Goal: Task Accomplishment & Management: Use online tool/utility

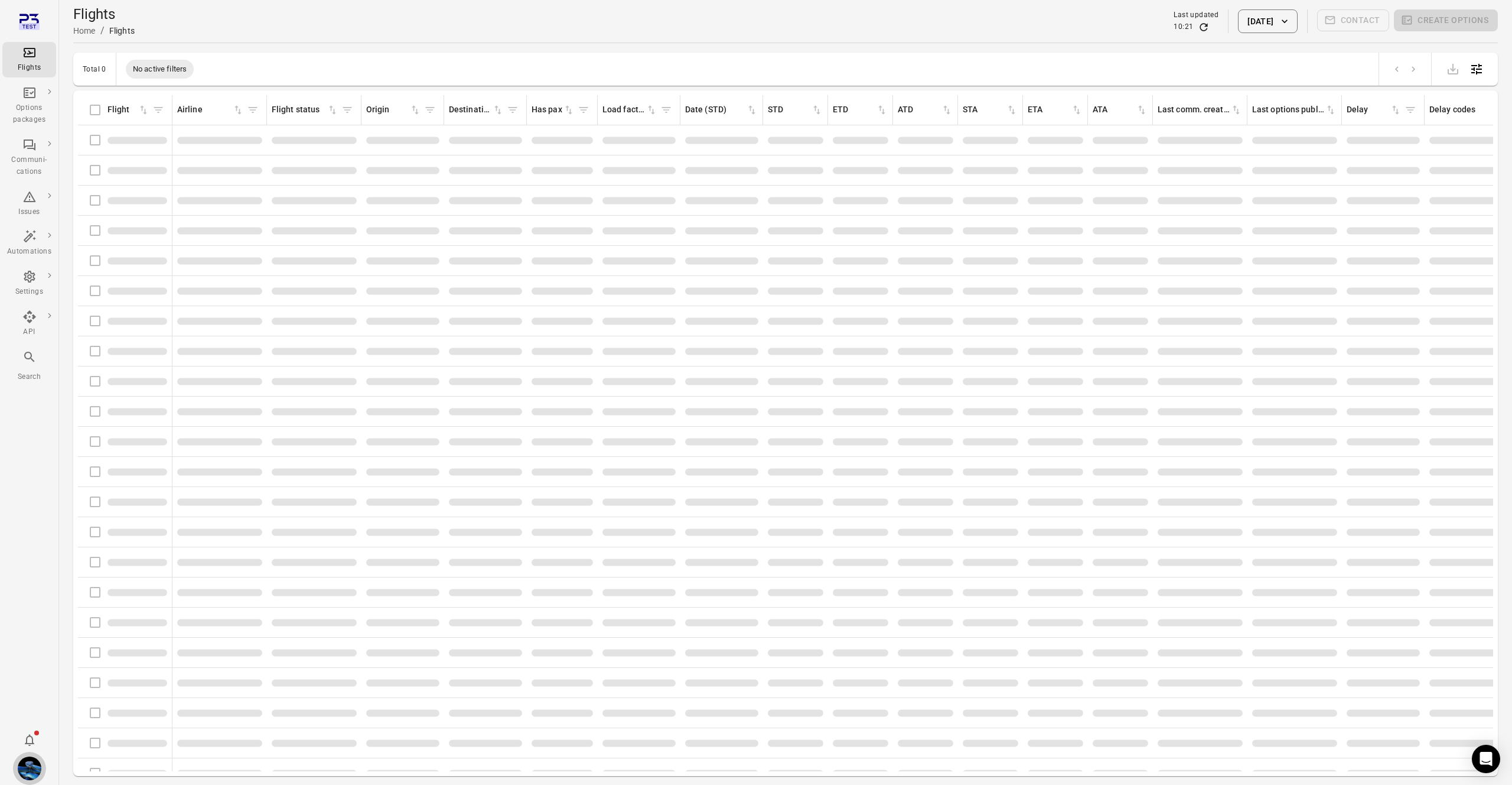
click at [35, 758] on img "Daníel Benediktsson" at bounding box center [30, 768] width 24 height 24
drag, startPoint x: 69, startPoint y: 761, endPoint x: 242, endPoint y: 712, distance: 179.8
click at [69, 761] on button "Log out" at bounding box center [90, 765] width 89 height 22
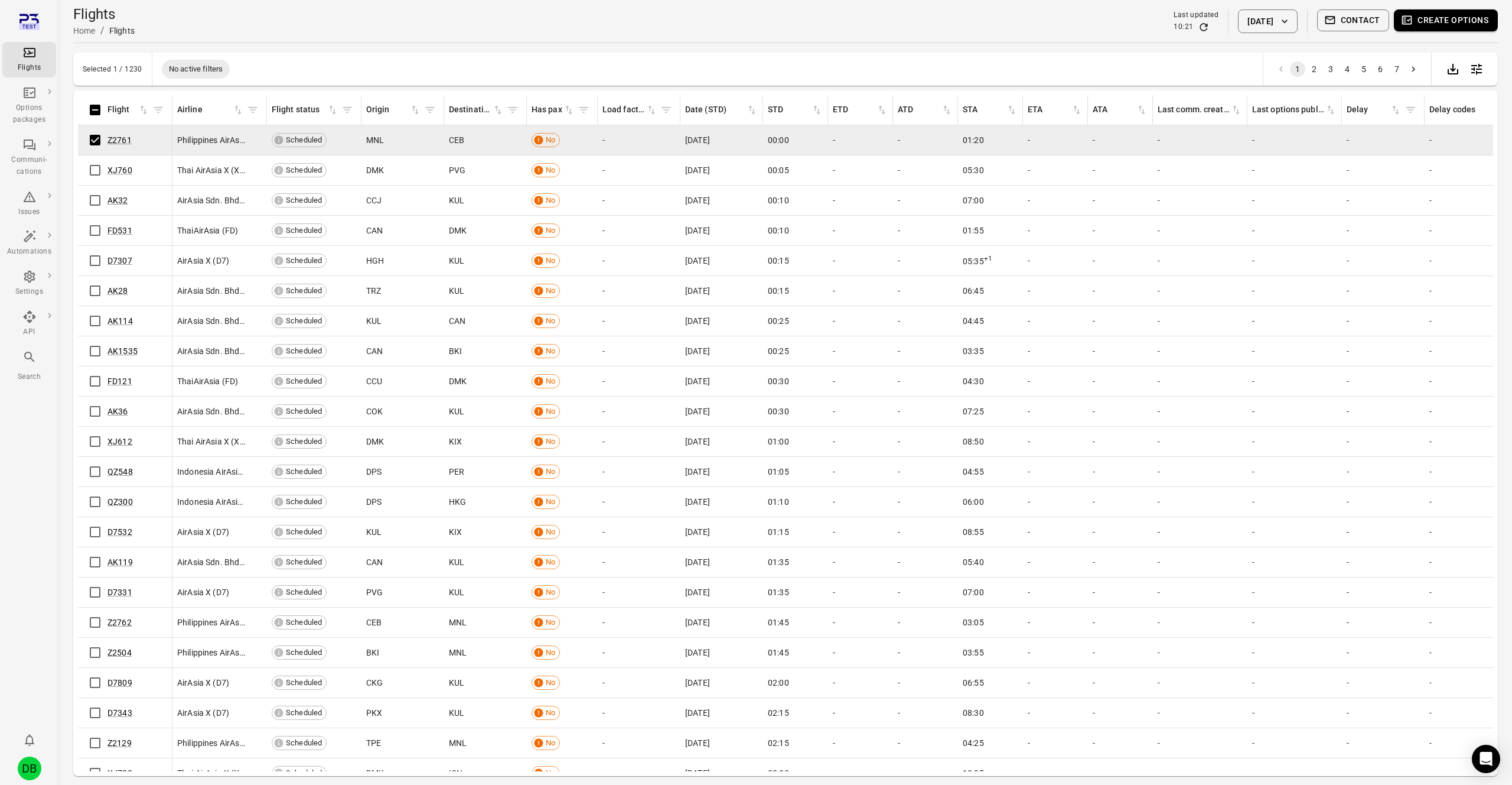
click at [1435, 24] on button "Create options" at bounding box center [1445, 20] width 104 height 22
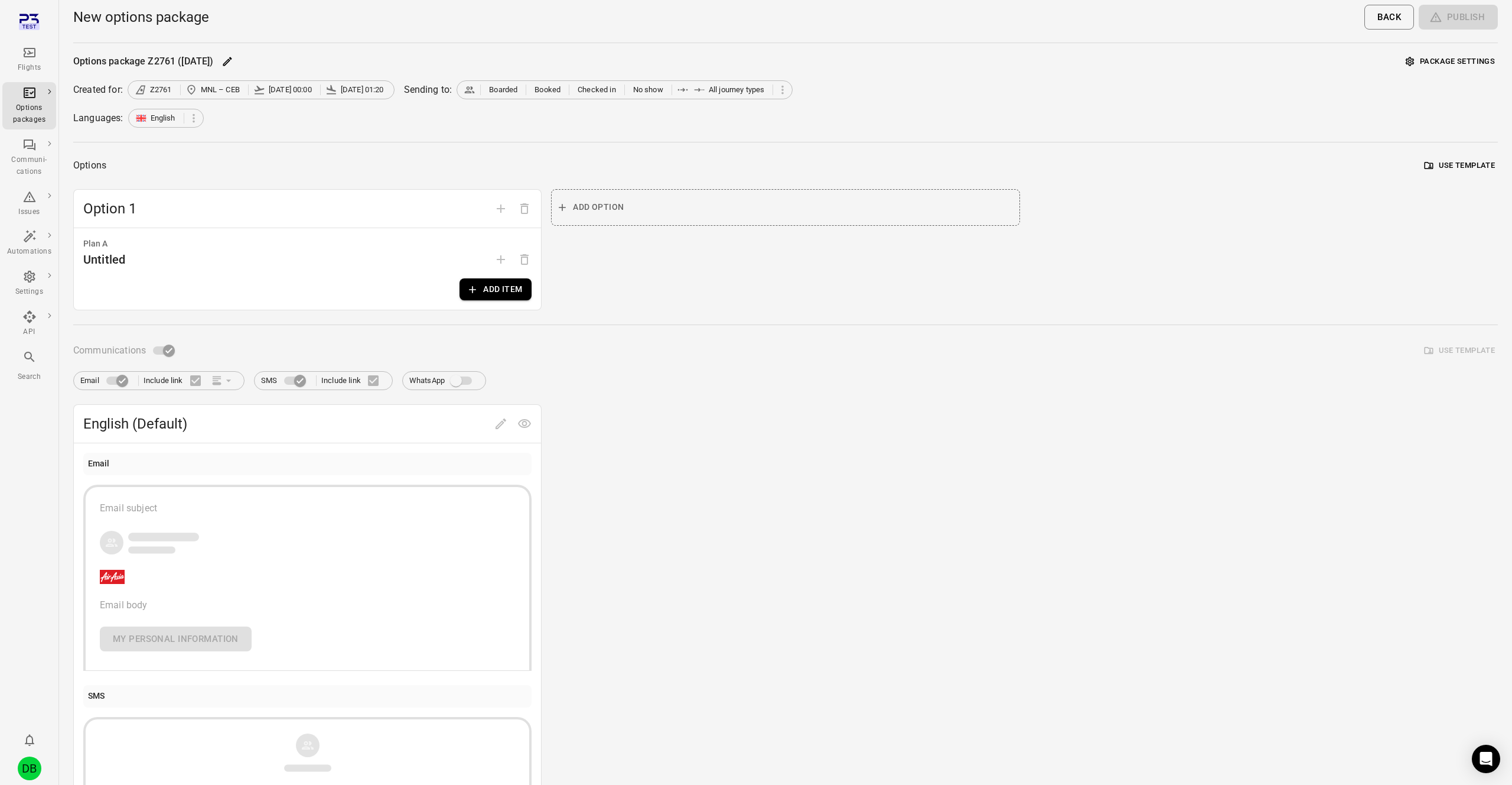
click at [497, 284] on button "Add item" at bounding box center [495, 289] width 72 height 22
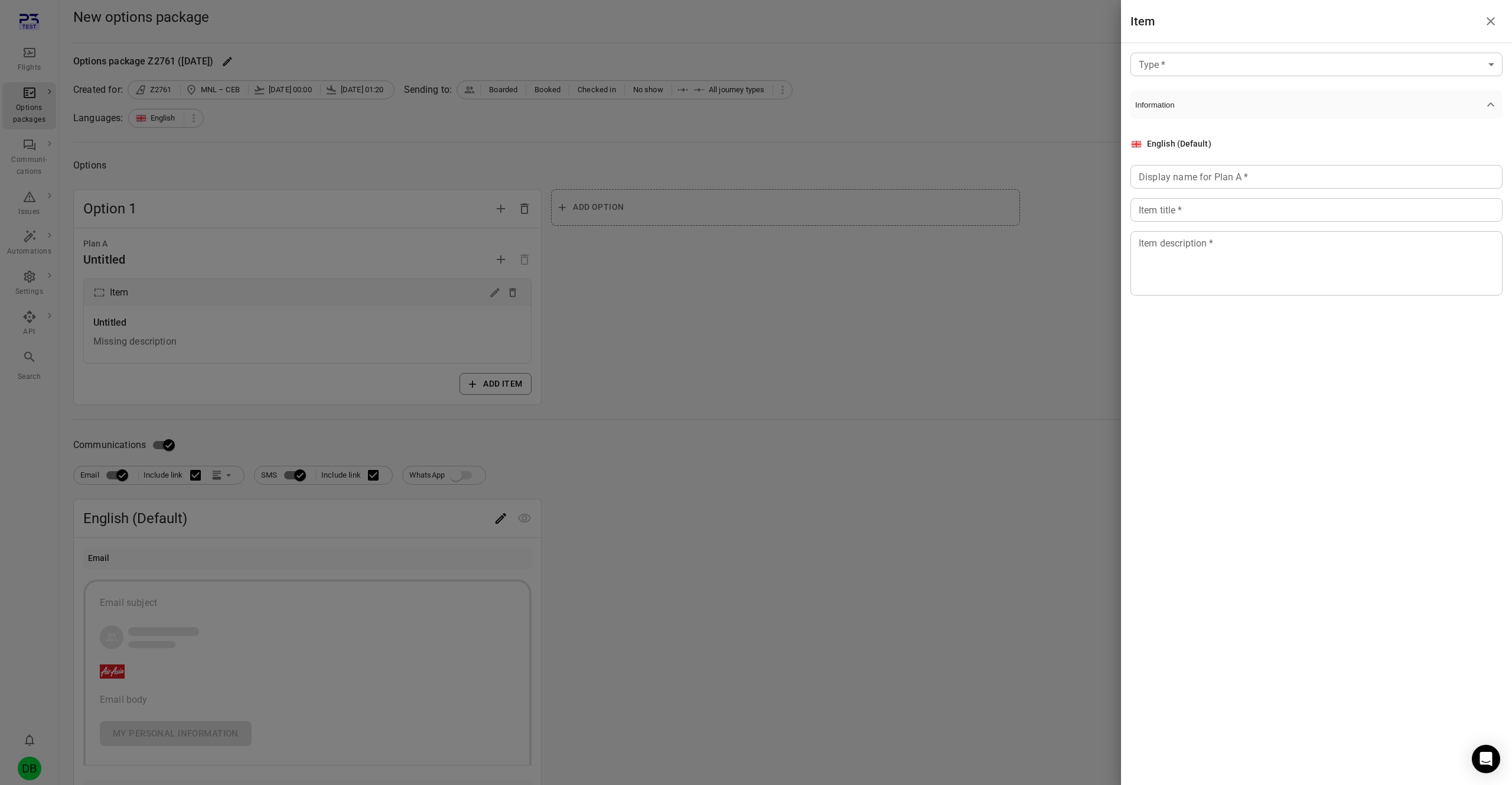
click at [1231, 71] on div "Type   * ​ Type   * Information English (Default) Display name for Plan A   * D…" at bounding box center [1316, 184] width 391 height 281
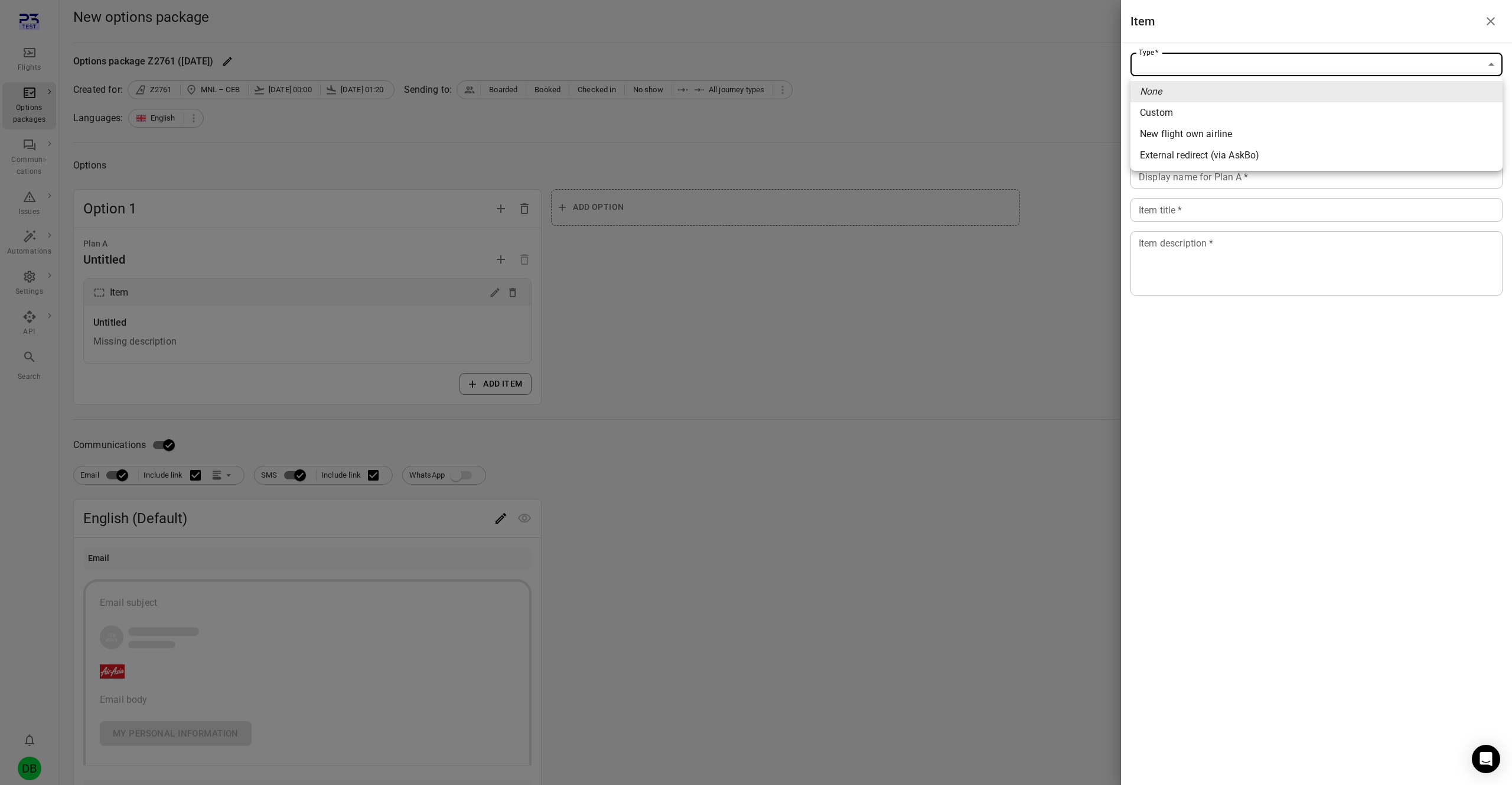
click at [1242, 61] on body "Flights Options packages Communi-cations Issues Automations Settings API Search…" at bounding box center [756, 505] width 1512 height 1011
click at [1230, 160] on div "External redirect (via AskBo)" at bounding box center [1199, 155] width 119 height 14
type input "**********"
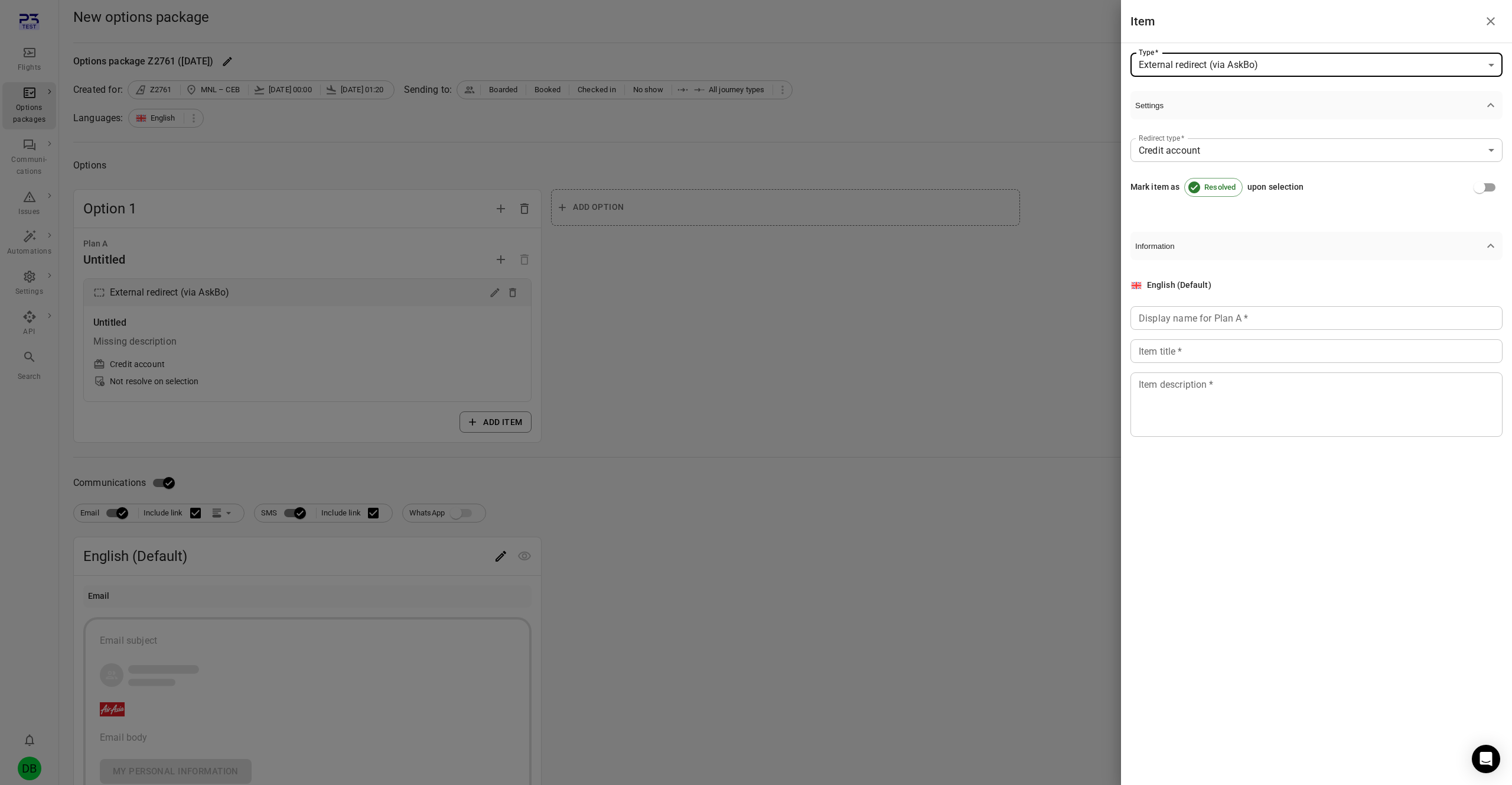
click at [670, 322] on div at bounding box center [756, 392] width 1512 height 785
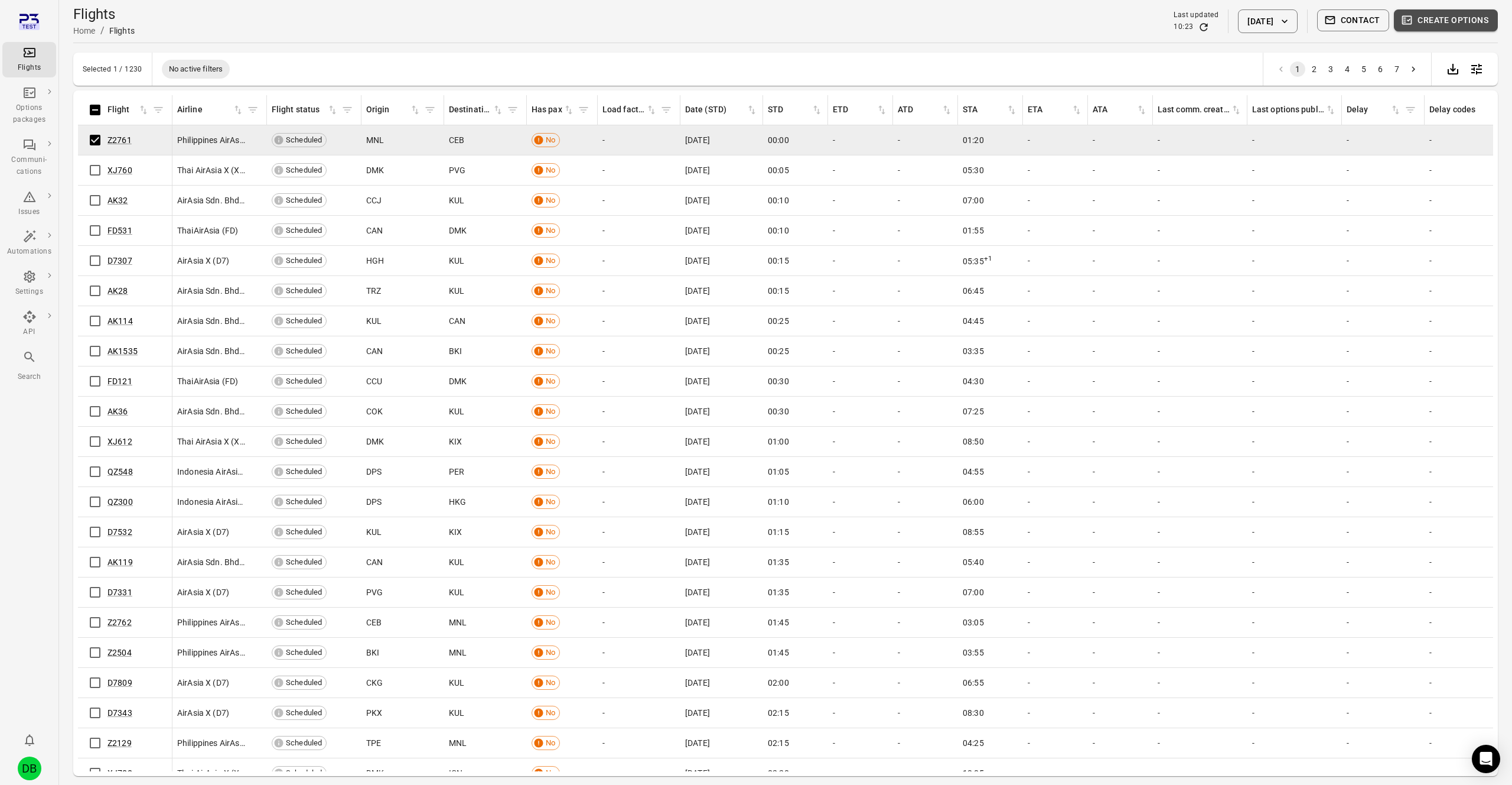
click at [1445, 13] on button "Create options" at bounding box center [1445, 20] width 104 height 22
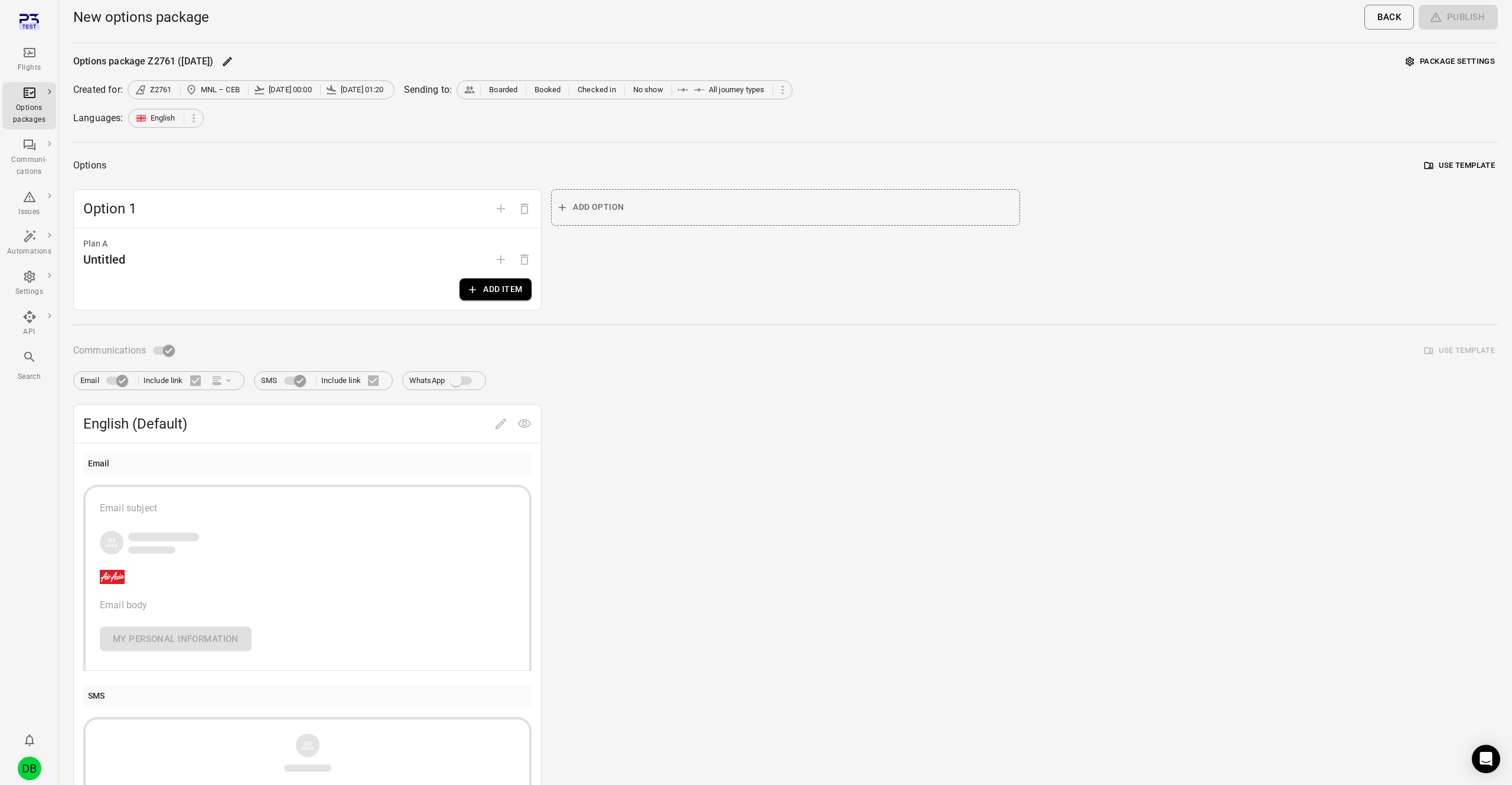
click at [531, 292] on div "Plan A Untitled Add item" at bounding box center [307, 269] width 467 height 82
click at [499, 282] on button "Add item" at bounding box center [495, 289] width 72 height 22
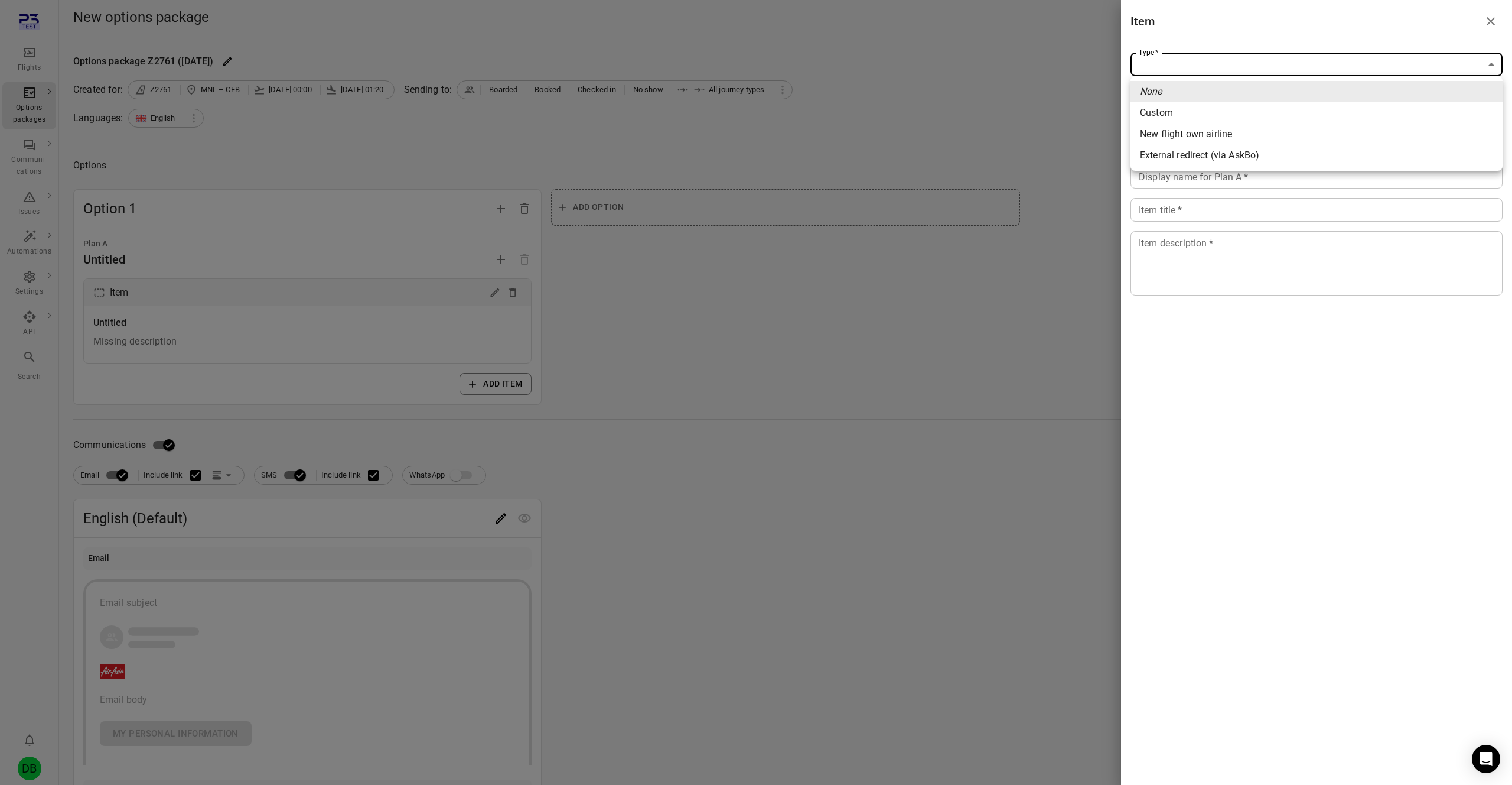
click at [1242, 66] on body "Flights Options packages Communi-cations Issues Automations Settings API Search…" at bounding box center [756, 505] width 1512 height 1011
click at [1202, 158] on div "External redirect (via AskBo)" at bounding box center [1199, 155] width 119 height 14
type input "**********"
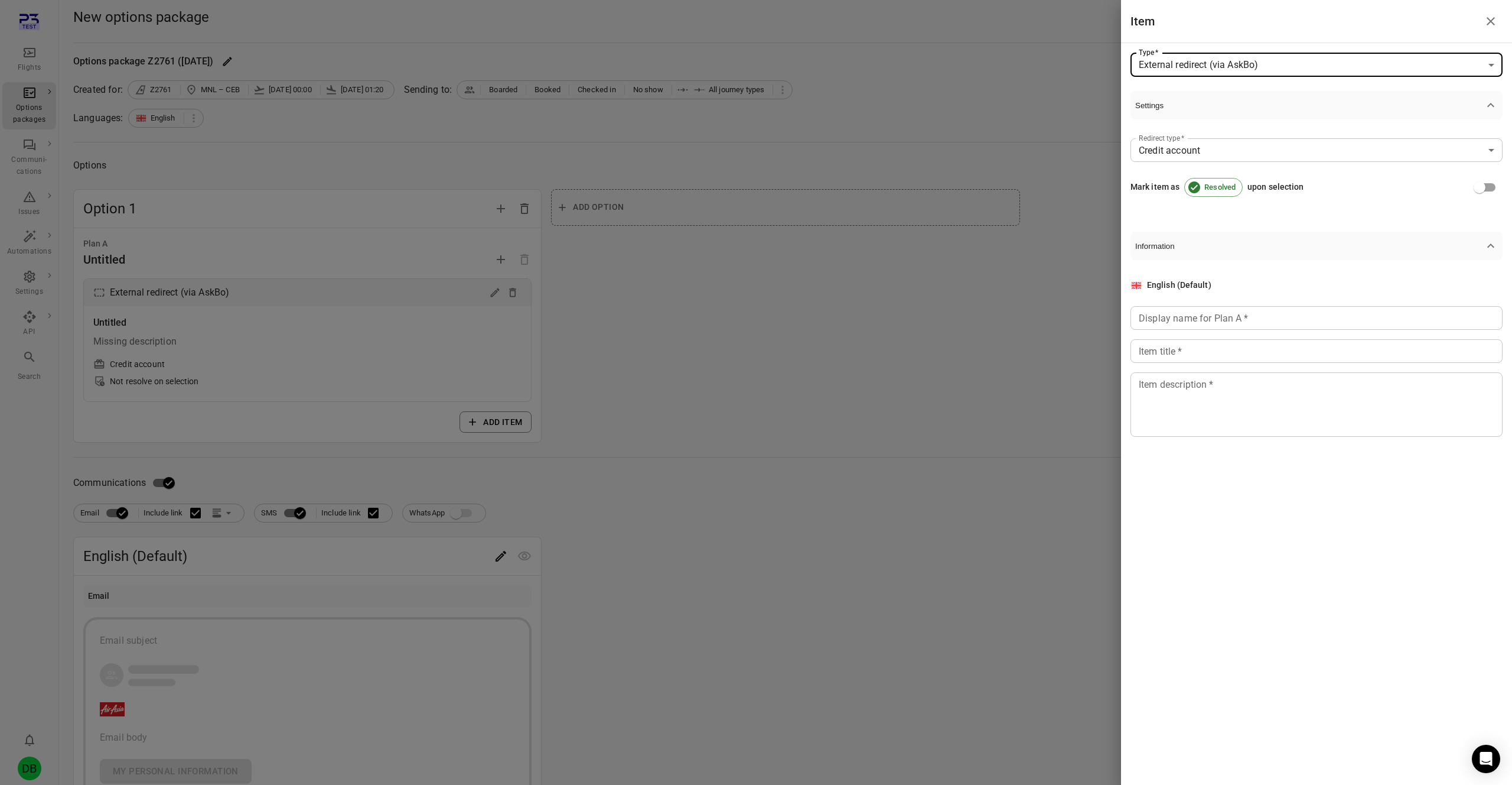
click at [1242, 147] on body "**********" at bounding box center [756, 524] width 1512 height 1048
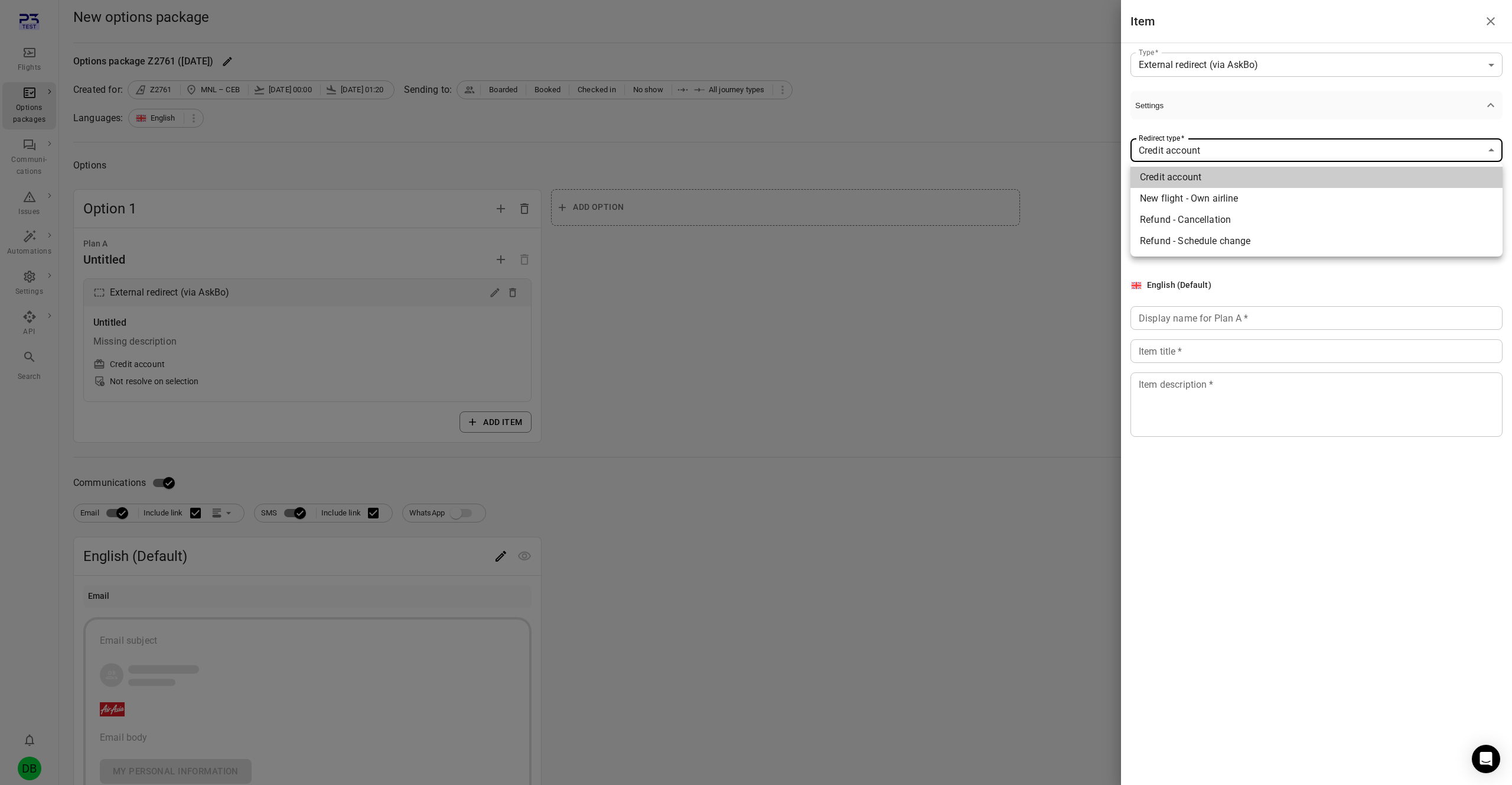
drag, startPoint x: 1206, startPoint y: 145, endPoint x: 1208, endPoint y: 154, distance: 9.2
click at [1206, 145] on body "**********" at bounding box center [756, 524] width 1512 height 1048
drag, startPoint x: 1232, startPoint y: 82, endPoint x: 1220, endPoint y: 67, distance: 19.2
click at [1228, 77] on div at bounding box center [756, 392] width 1512 height 785
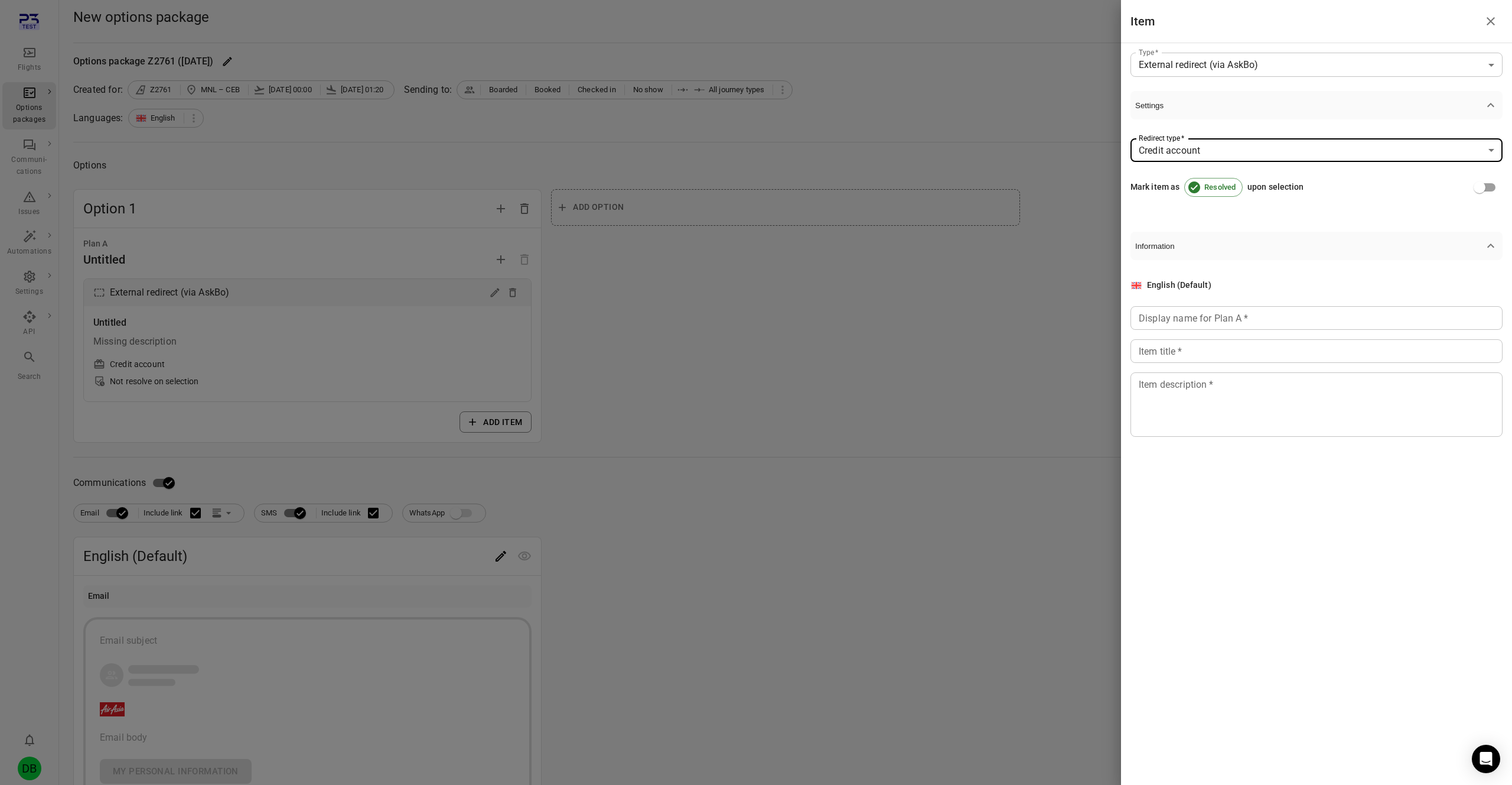
click at [1201, 59] on body "**********" at bounding box center [756, 524] width 1512 height 1048
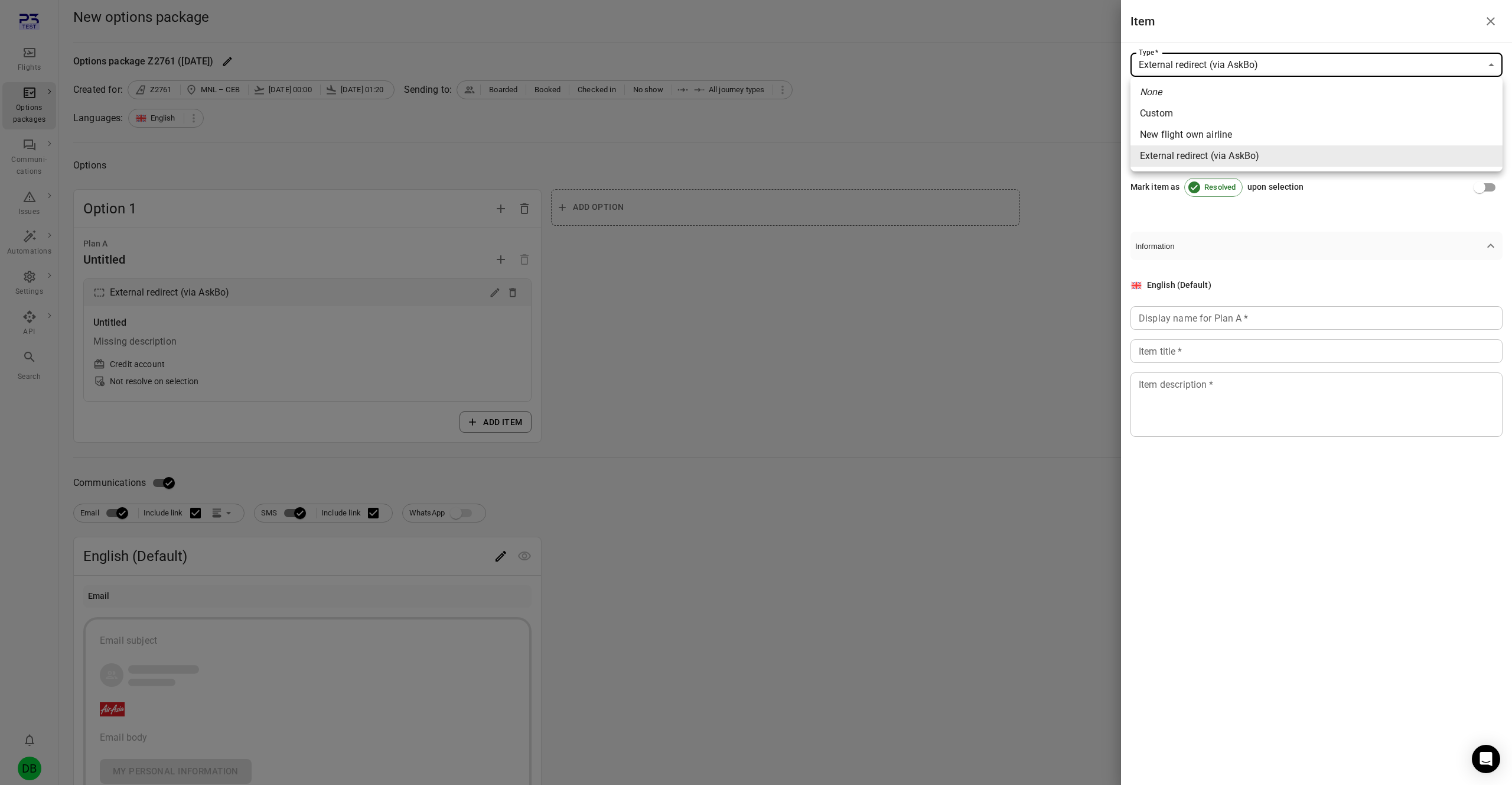
click at [1217, 22] on div at bounding box center [756, 392] width 1512 height 785
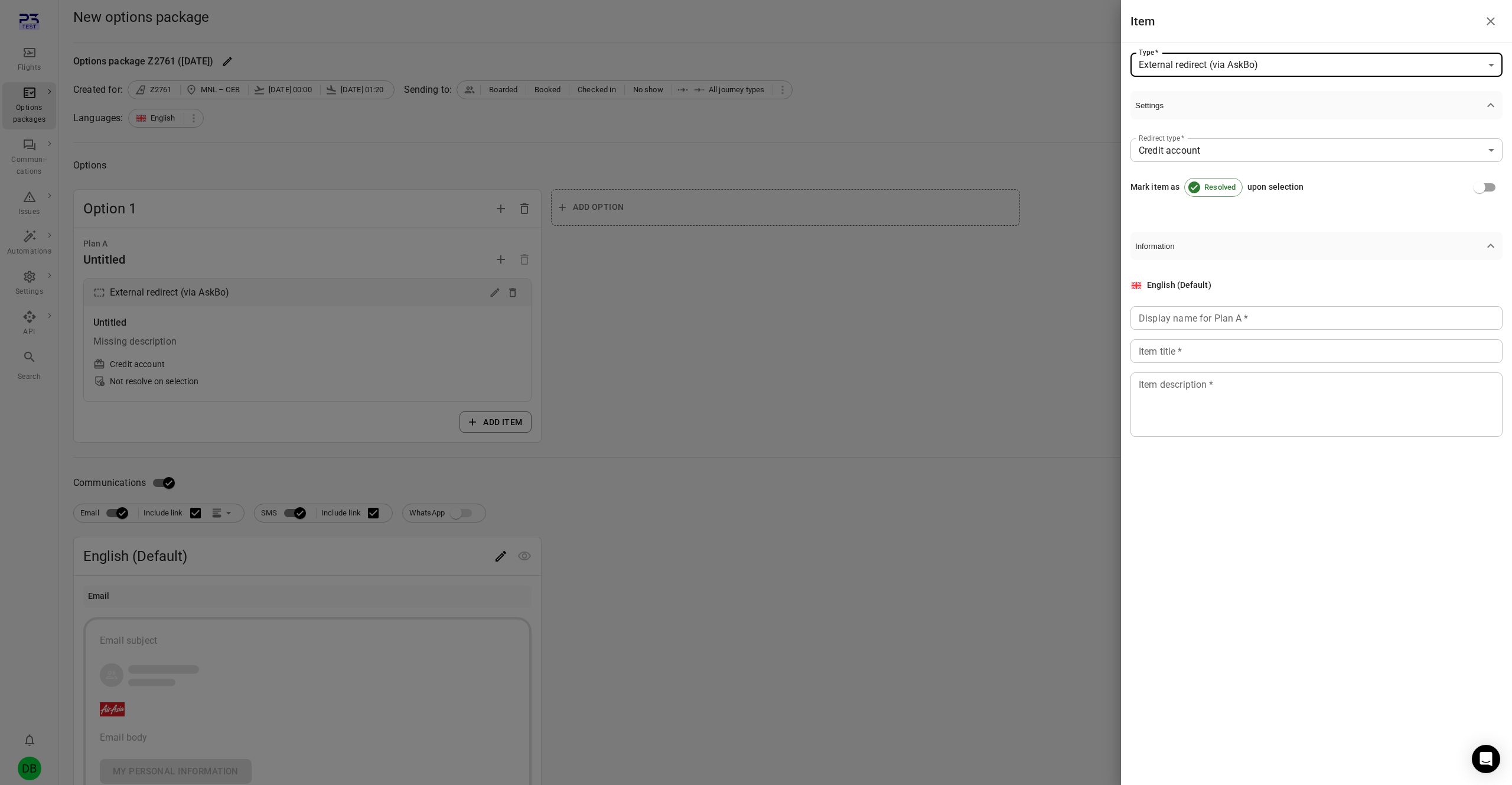
click at [1209, 59] on body "**********" at bounding box center [756, 524] width 1512 height 1048
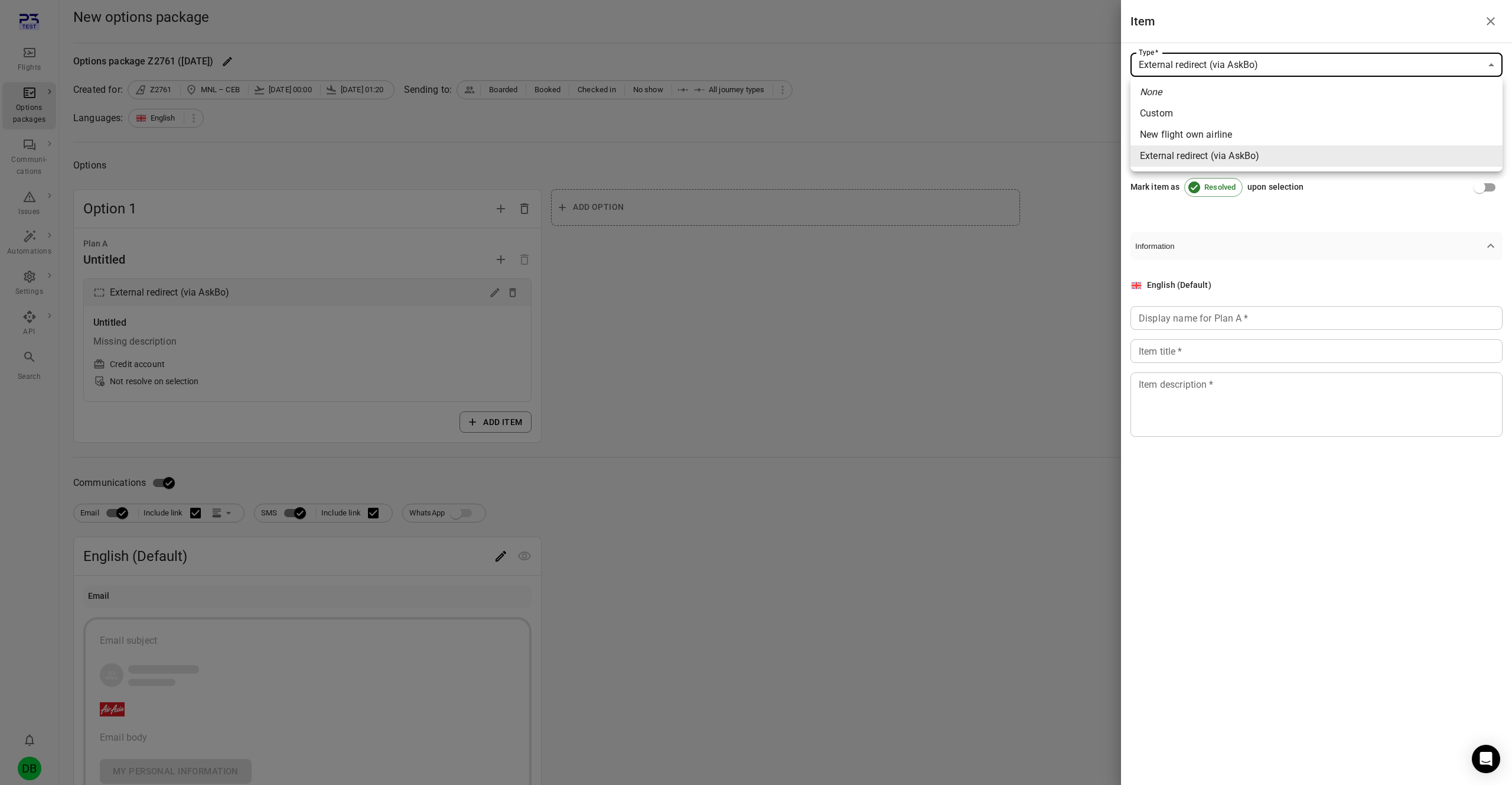
click at [1202, 138] on div "New flight own airline" at bounding box center [1186, 135] width 92 height 14
type input "**********"
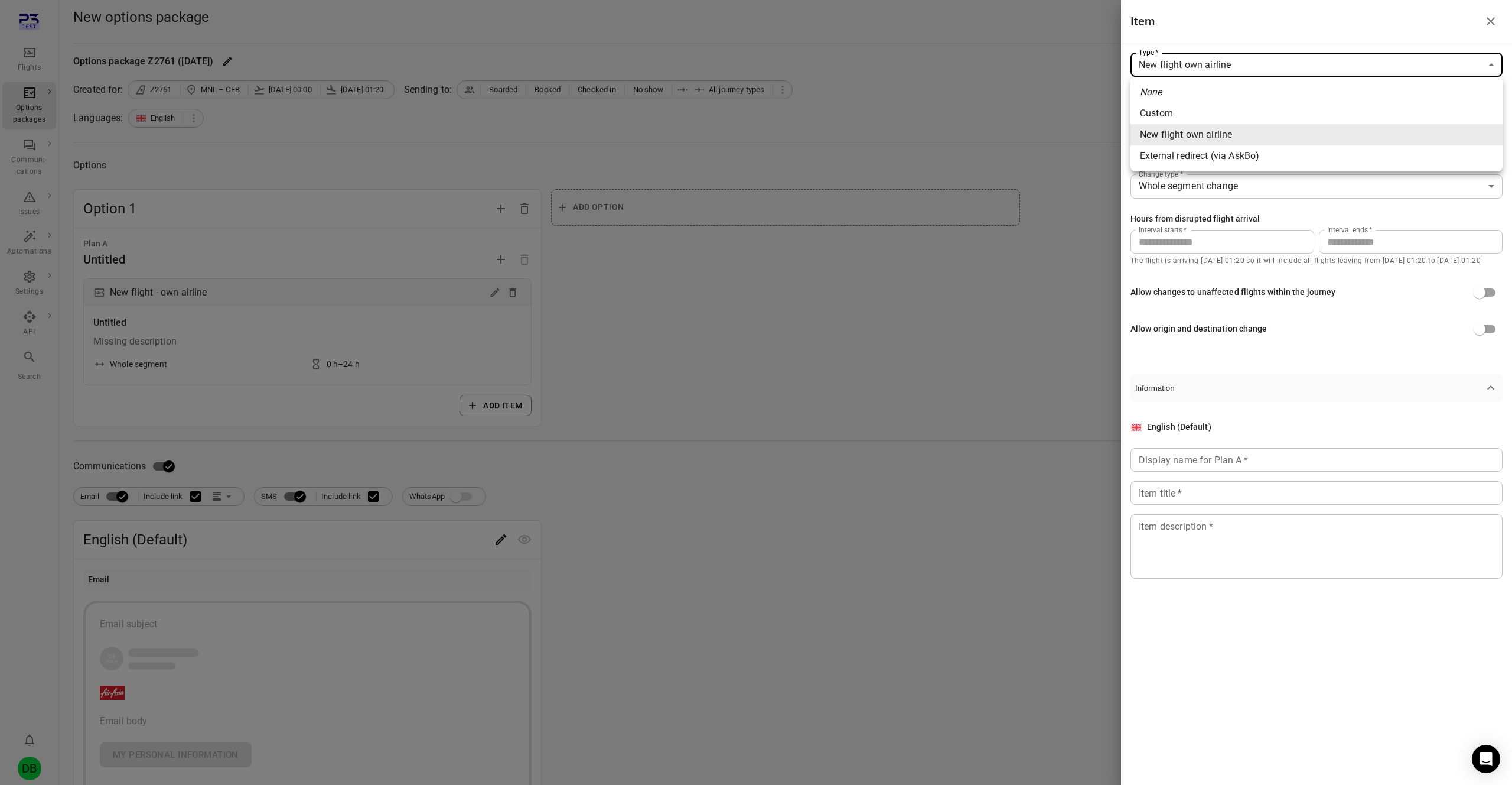
click at [1206, 66] on body "**********" at bounding box center [756, 516] width 1512 height 1032
click at [1239, 20] on div at bounding box center [756, 392] width 1512 height 785
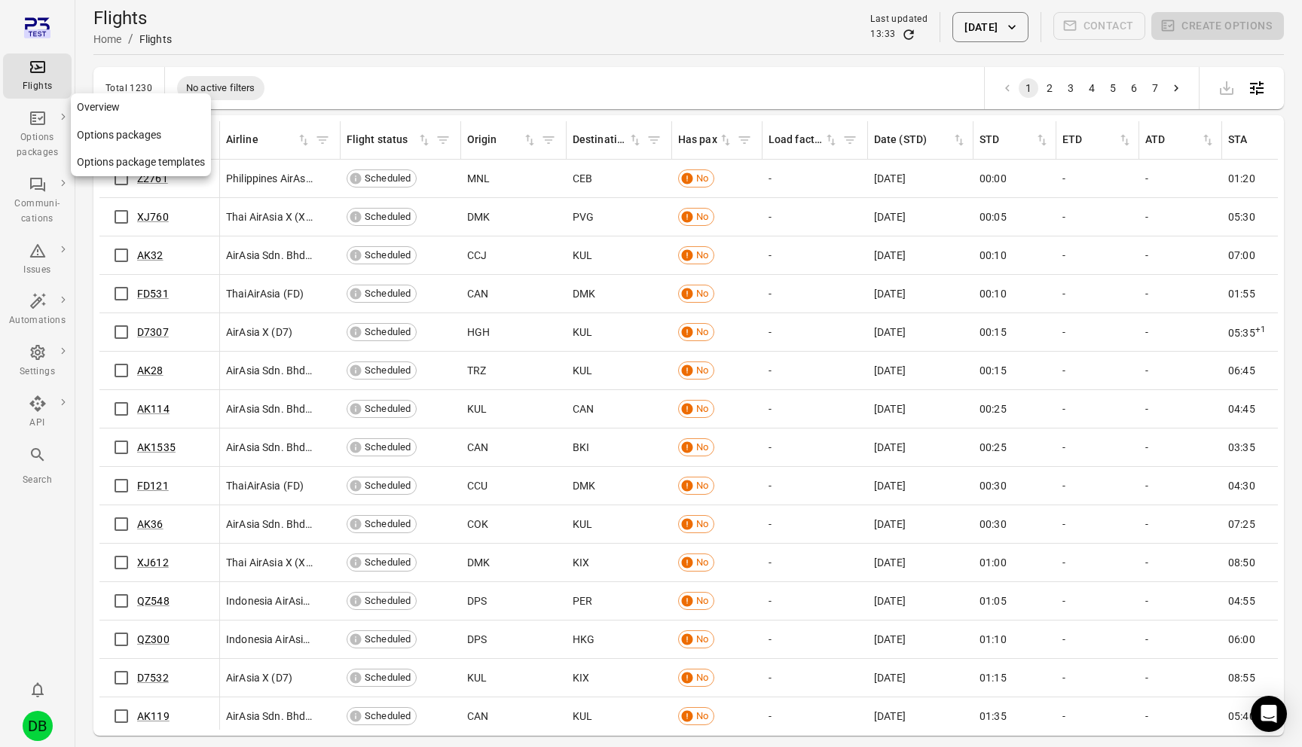
click at [38, 142] on div "Options packages" at bounding box center [37, 145] width 57 height 30
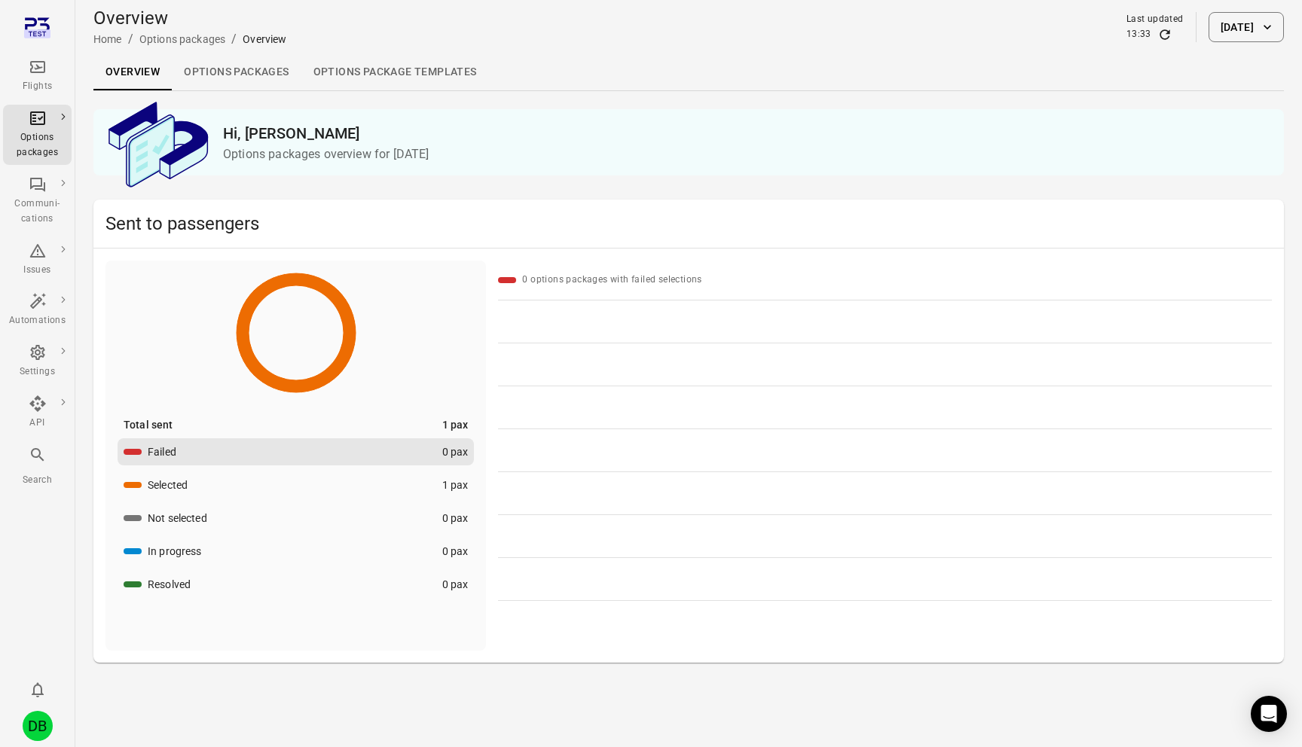
click at [253, 72] on link "Options packages" at bounding box center [236, 72] width 129 height 36
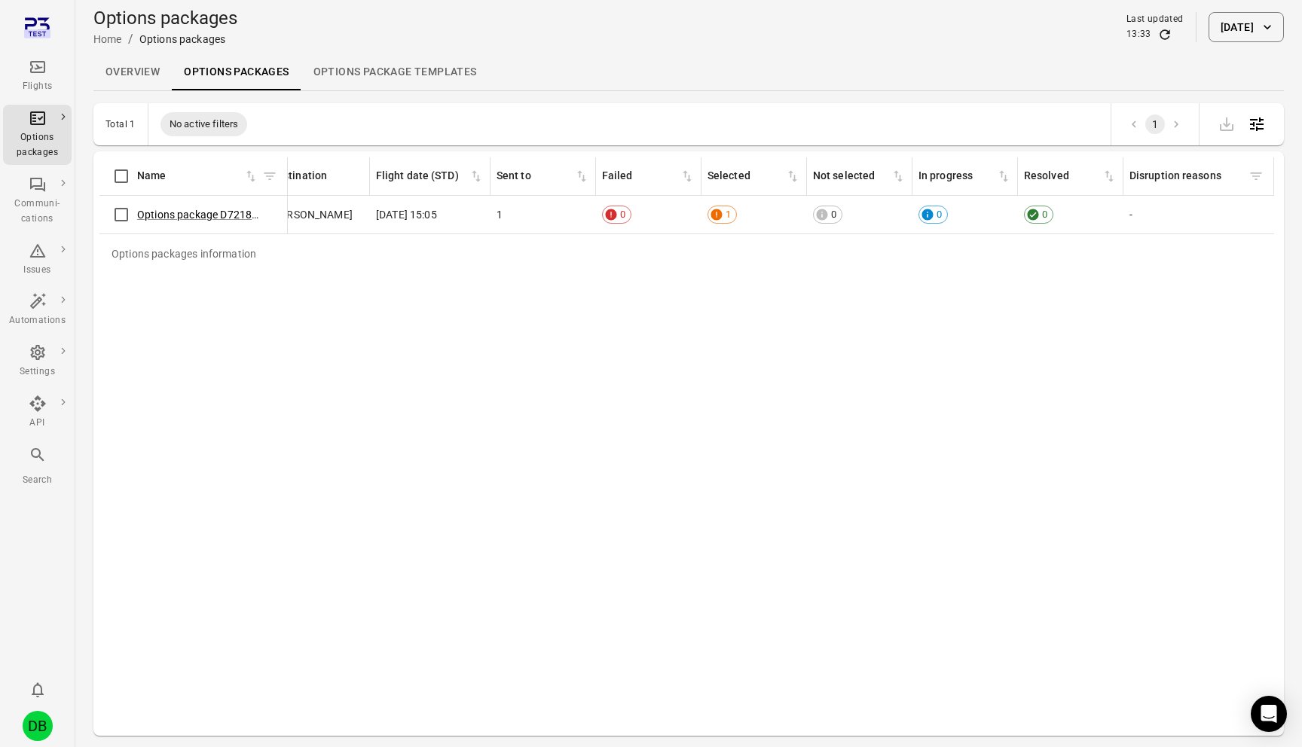
scroll to position [0, 909]
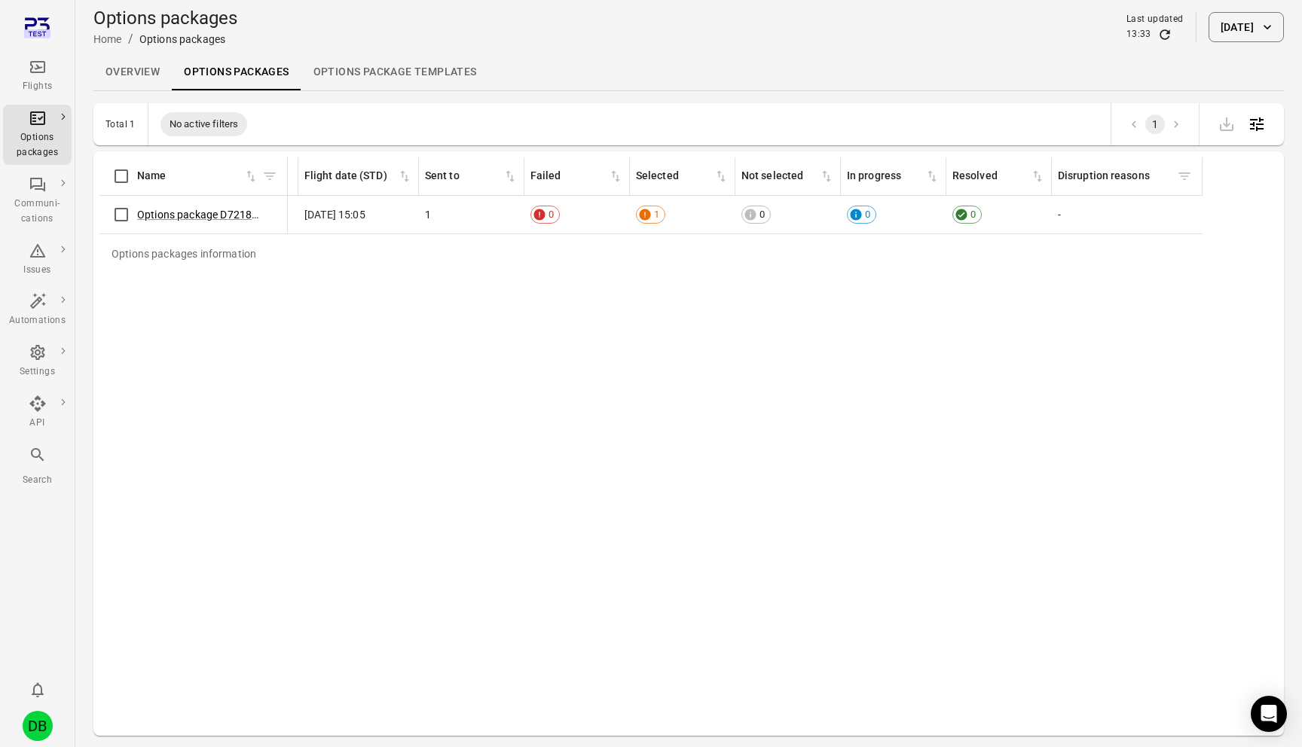
click at [1245, 20] on button "[DATE]" at bounding box center [1245, 27] width 75 height 30
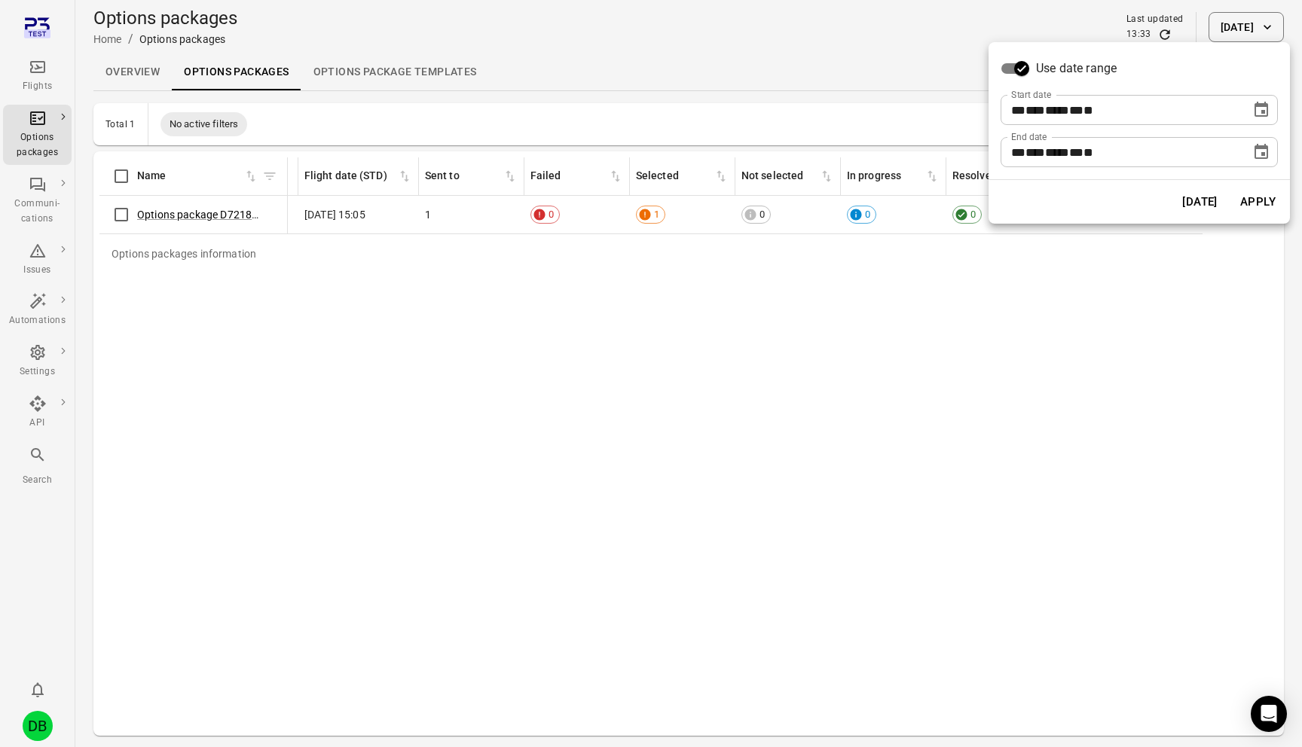
click at [1260, 106] on icon "Choose date, selected date is Sep 19, 2025" at bounding box center [1261, 109] width 14 height 15
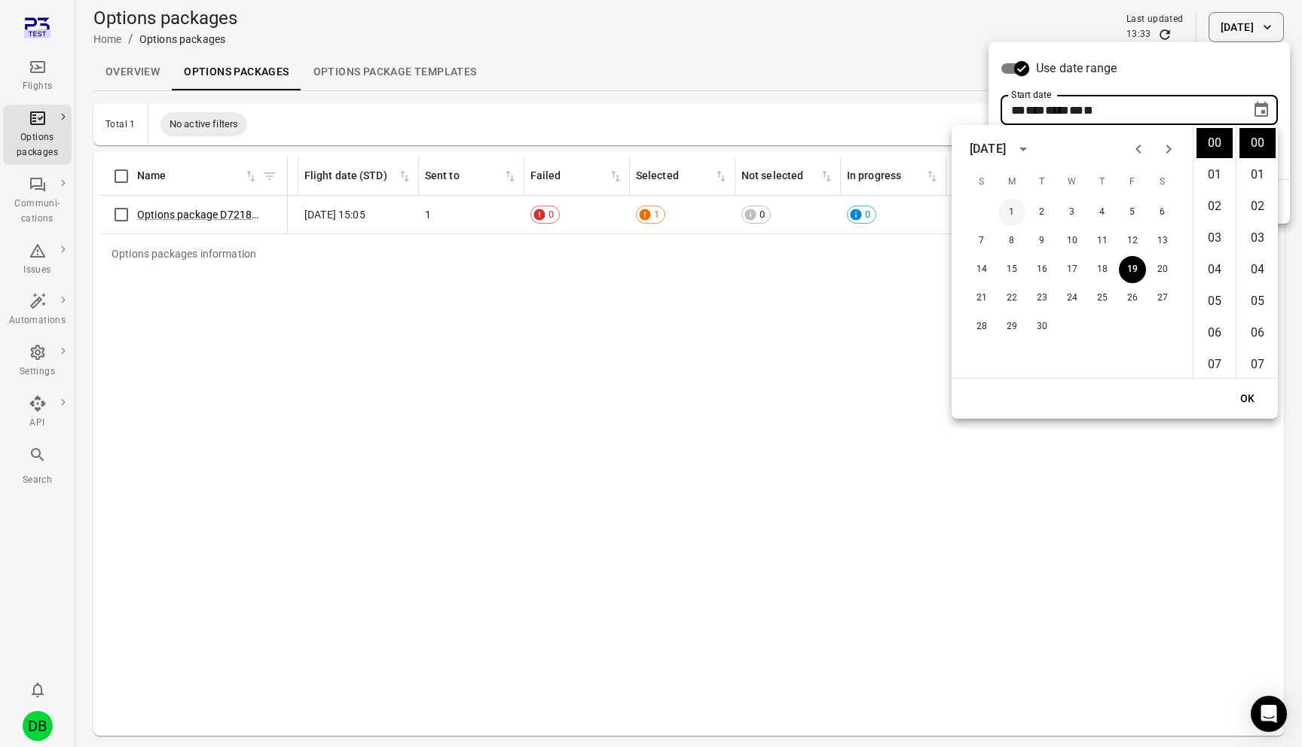
click at [1020, 214] on button "1" at bounding box center [1011, 212] width 27 height 27
type input "**********"
click at [1248, 400] on button "OK" at bounding box center [1248, 399] width 48 height 28
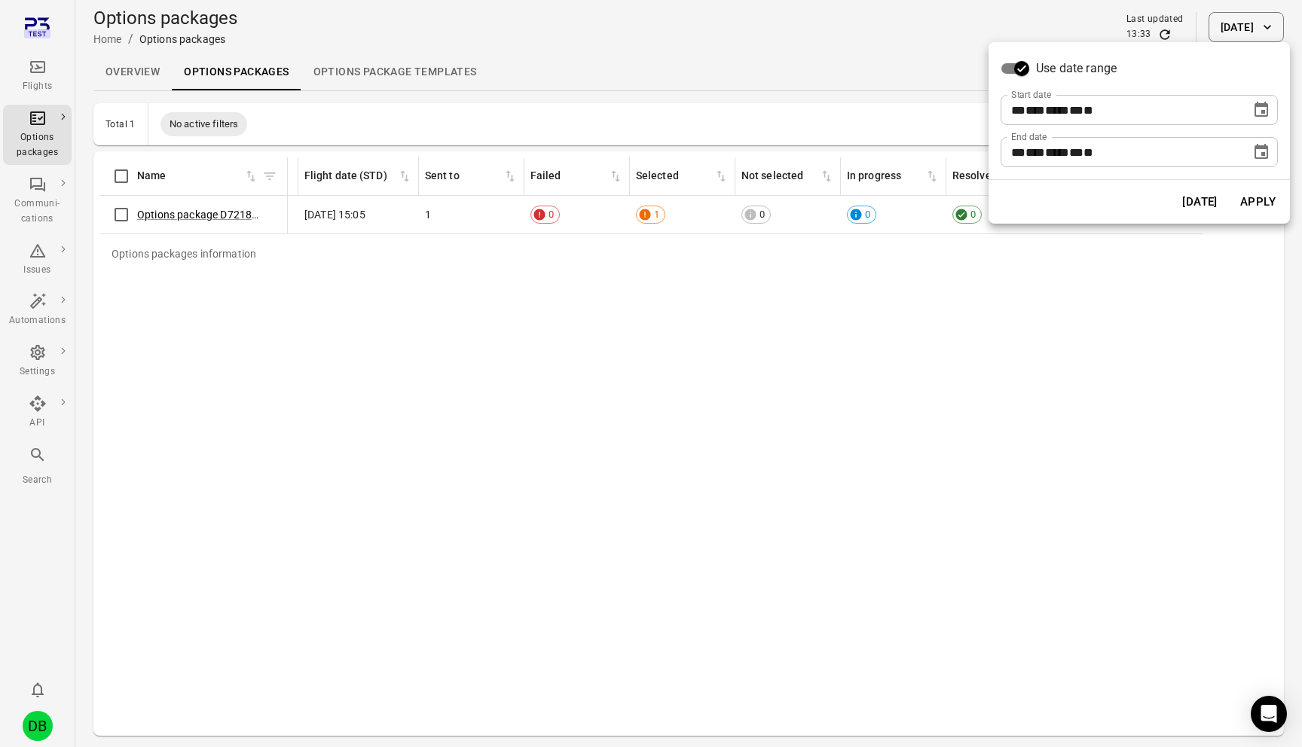
click at [1257, 163] on button "Choose date, selected date is Sep 19, 2025" at bounding box center [1261, 152] width 30 height 30
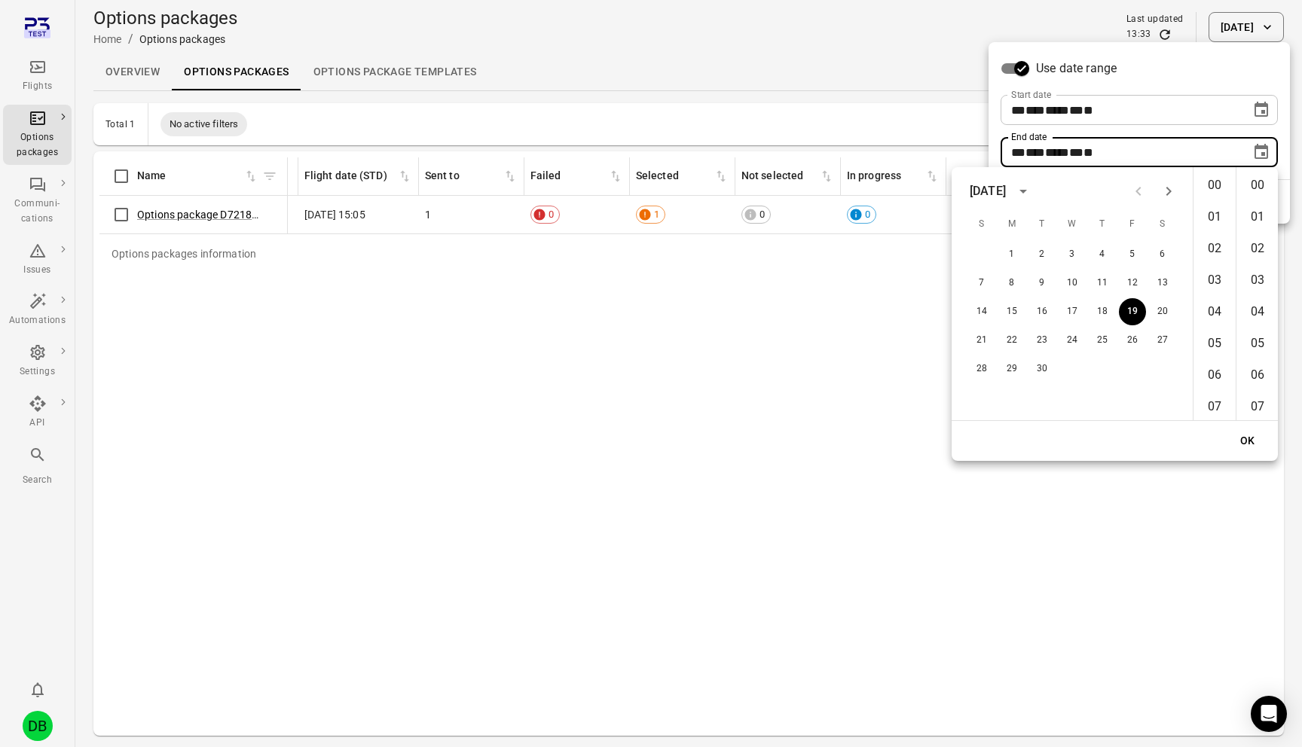
scroll to position [1648, 0]
click at [1046, 368] on button "30" at bounding box center [1041, 369] width 27 height 27
type input "**********"
click at [1252, 432] on button "OK" at bounding box center [1248, 441] width 48 height 28
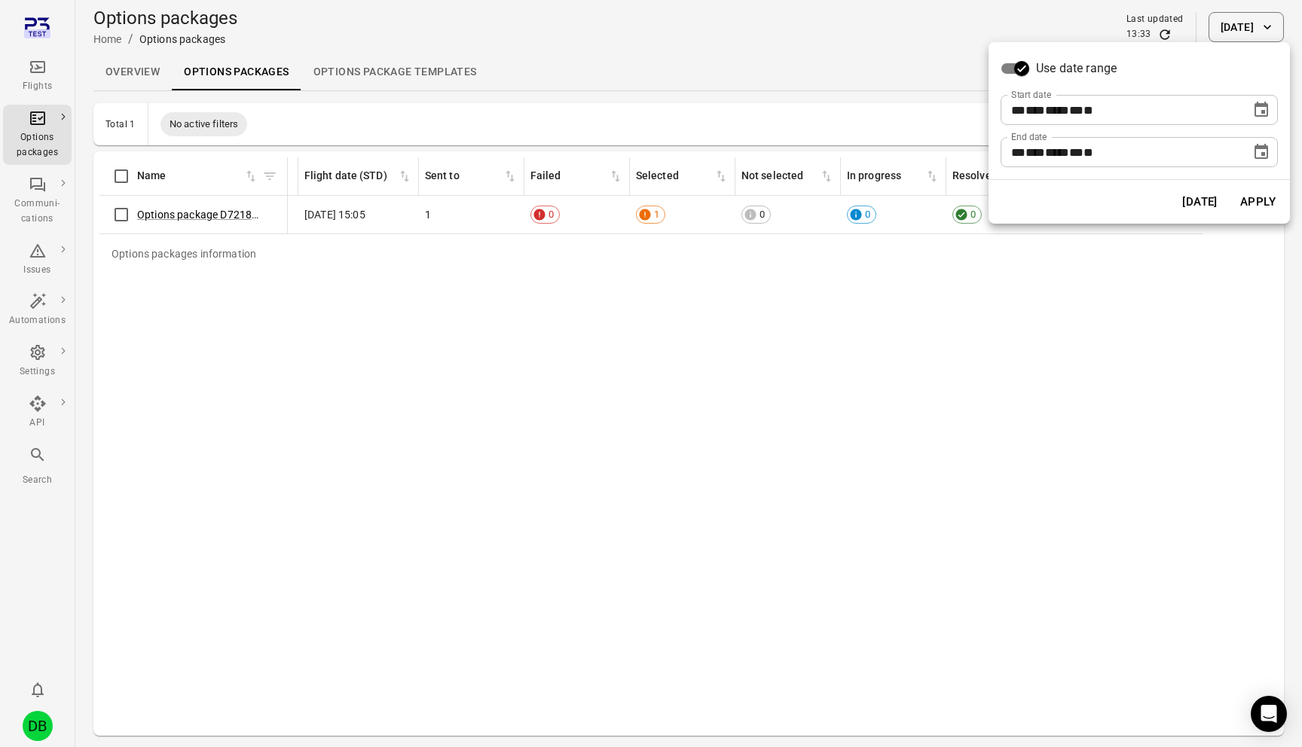
click at [1256, 197] on button "Apply" at bounding box center [1258, 202] width 52 height 32
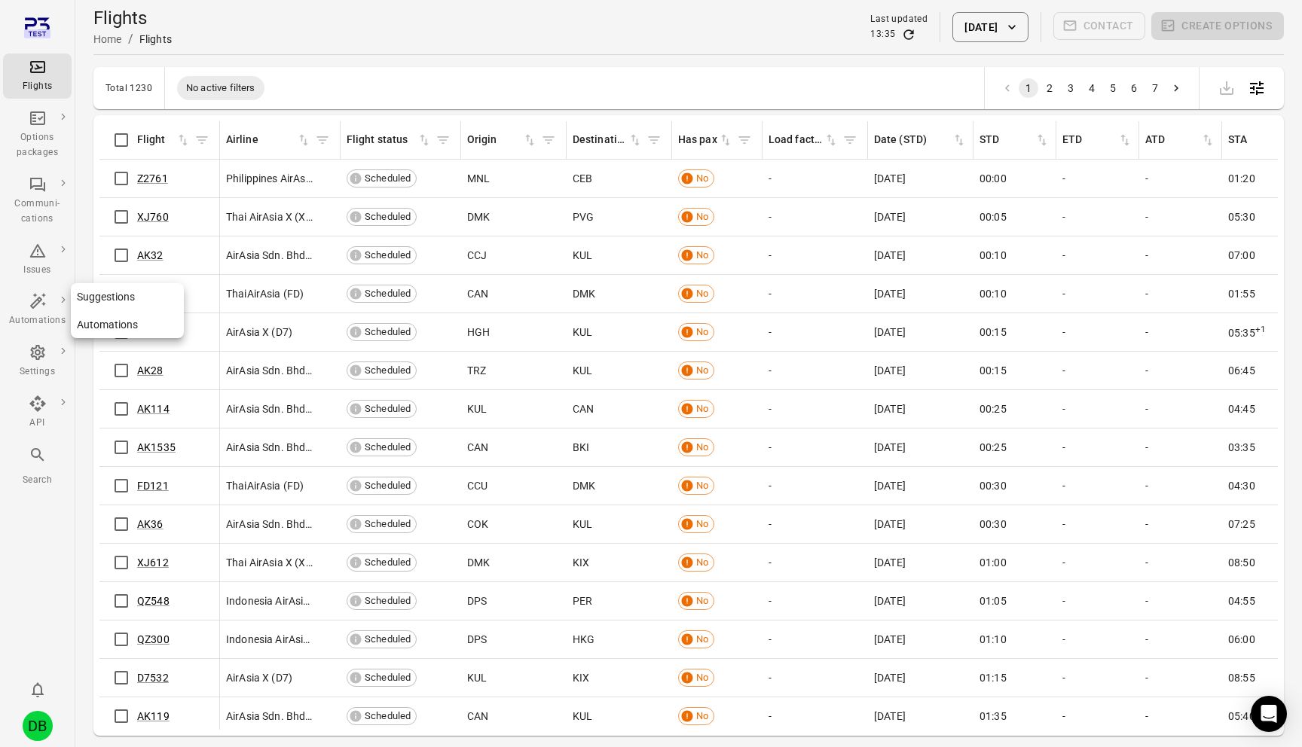
click at [108, 321] on link "Automations" at bounding box center [127, 325] width 113 height 28
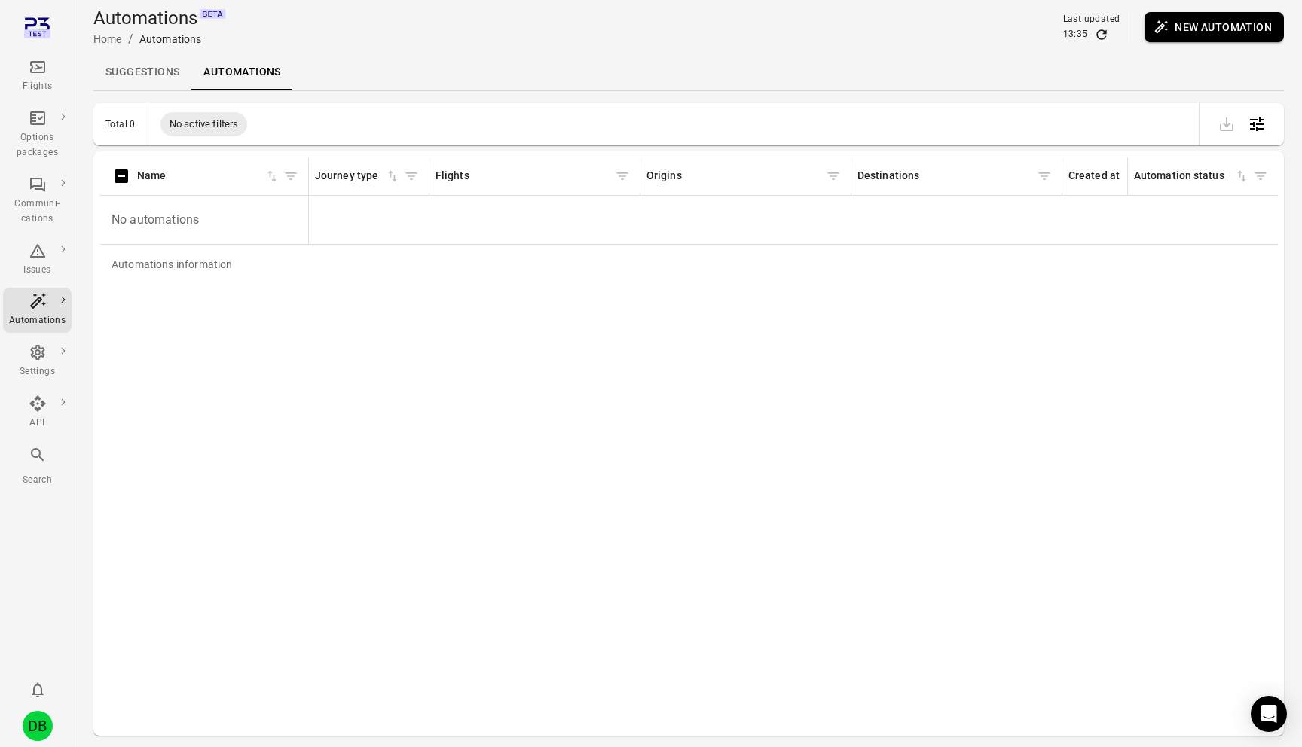
click at [1247, 29] on button "New automation" at bounding box center [1213, 27] width 139 height 30
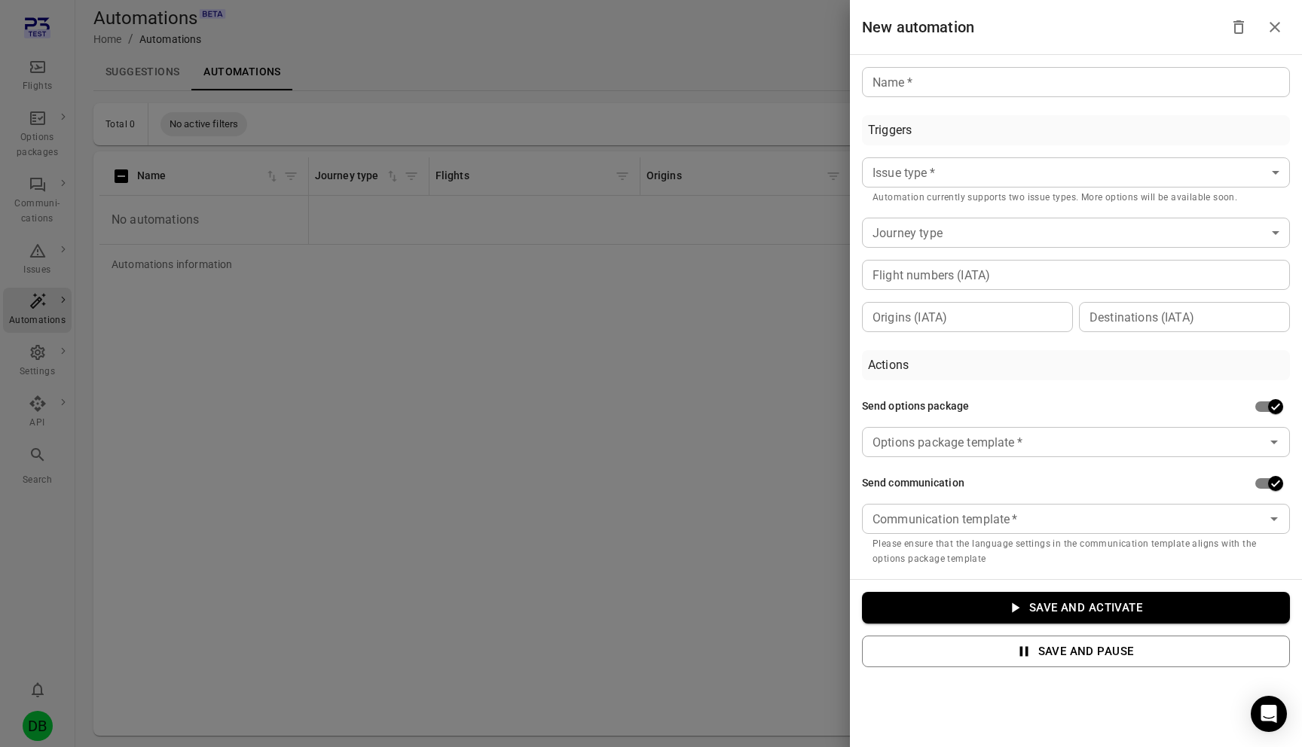
click at [902, 87] on input "Name   *" at bounding box center [1076, 82] width 428 height 30
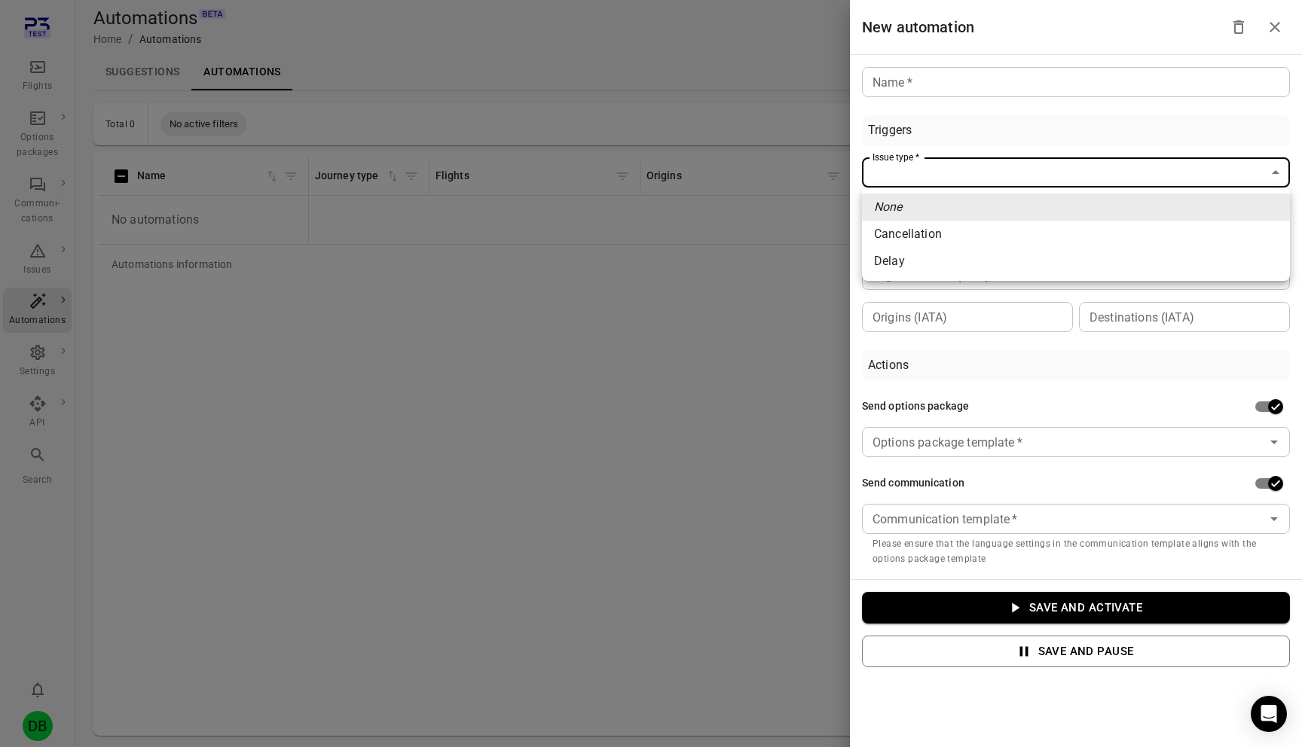
click at [912, 173] on body "Flights Options packages Communi-cations Issues Automations Settings API Search…" at bounding box center [651, 398] width 1302 height 796
click at [985, 115] on div at bounding box center [651, 373] width 1302 height 747
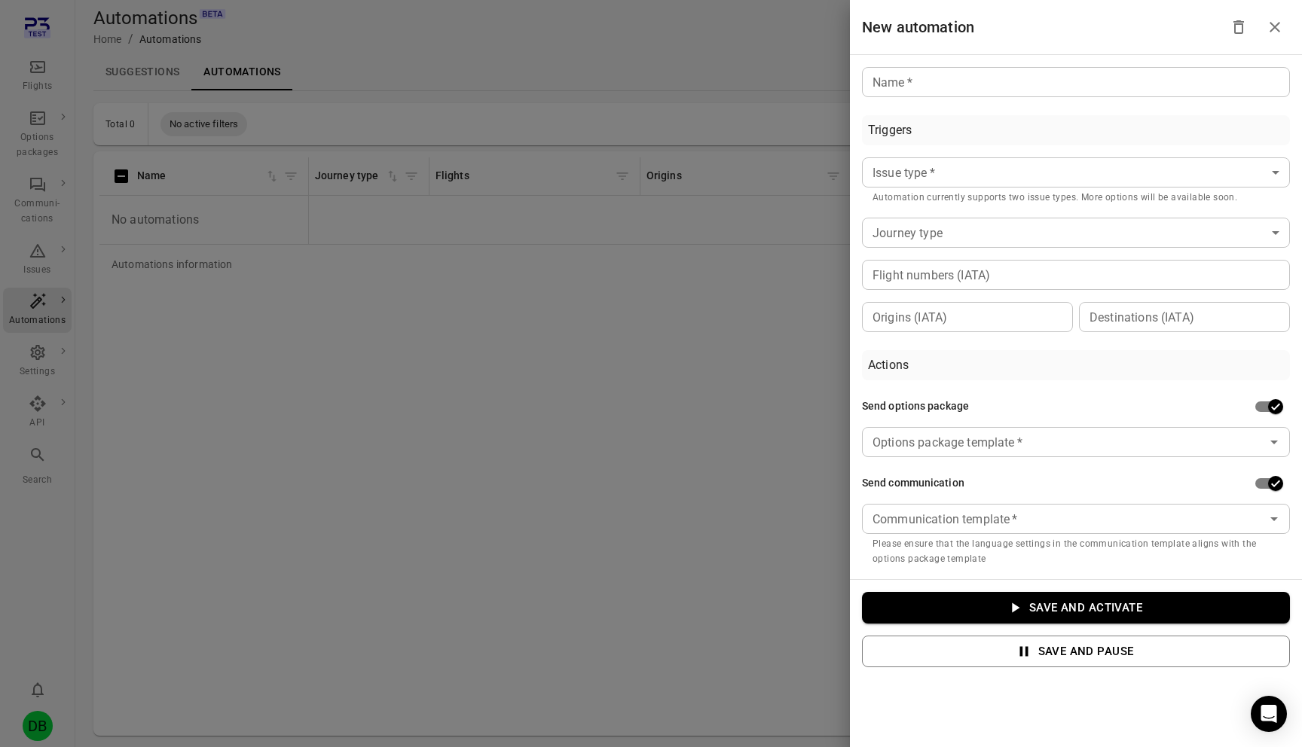
click at [897, 131] on div "Triggers" at bounding box center [890, 130] width 44 height 18
click at [953, 131] on div "Triggers" at bounding box center [1076, 130] width 428 height 30
click at [953, 176] on body "Flights Options packages Communi-cations Issues Automations Settings API Search…" at bounding box center [651, 398] width 1302 height 796
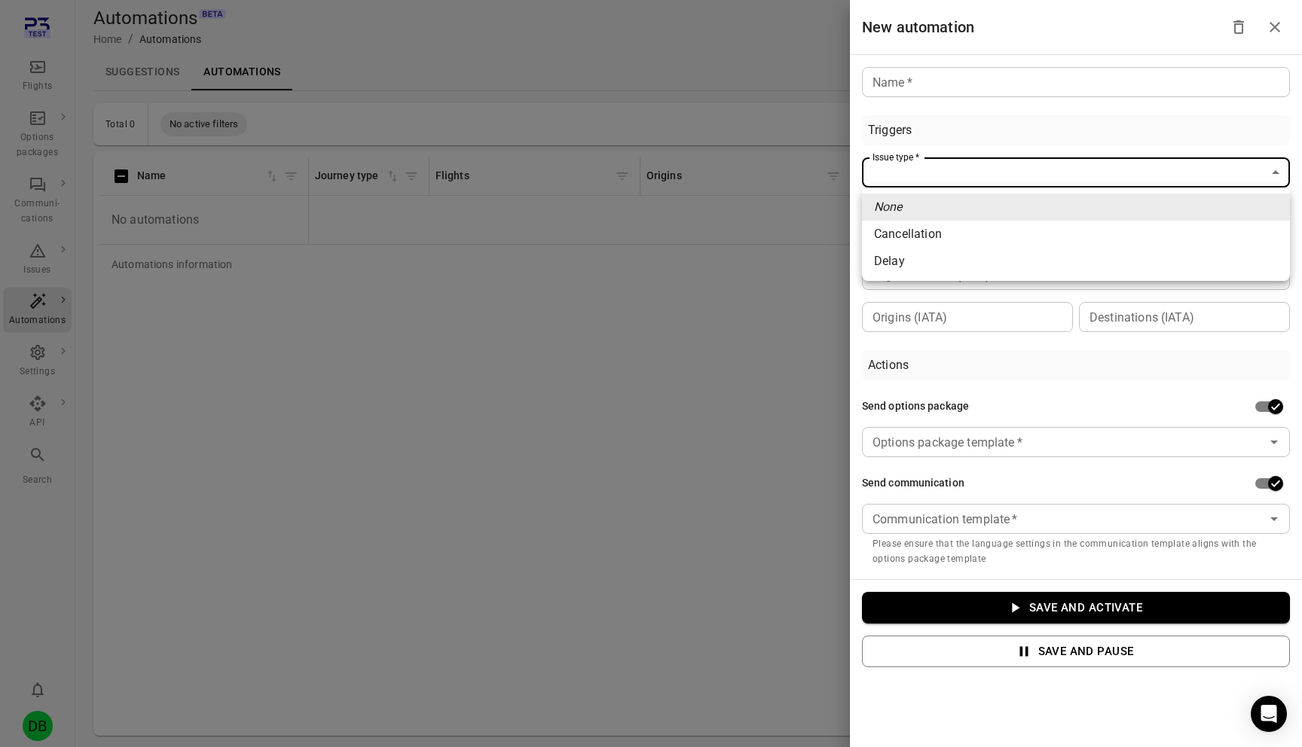
click at [962, 142] on div at bounding box center [651, 373] width 1302 height 747
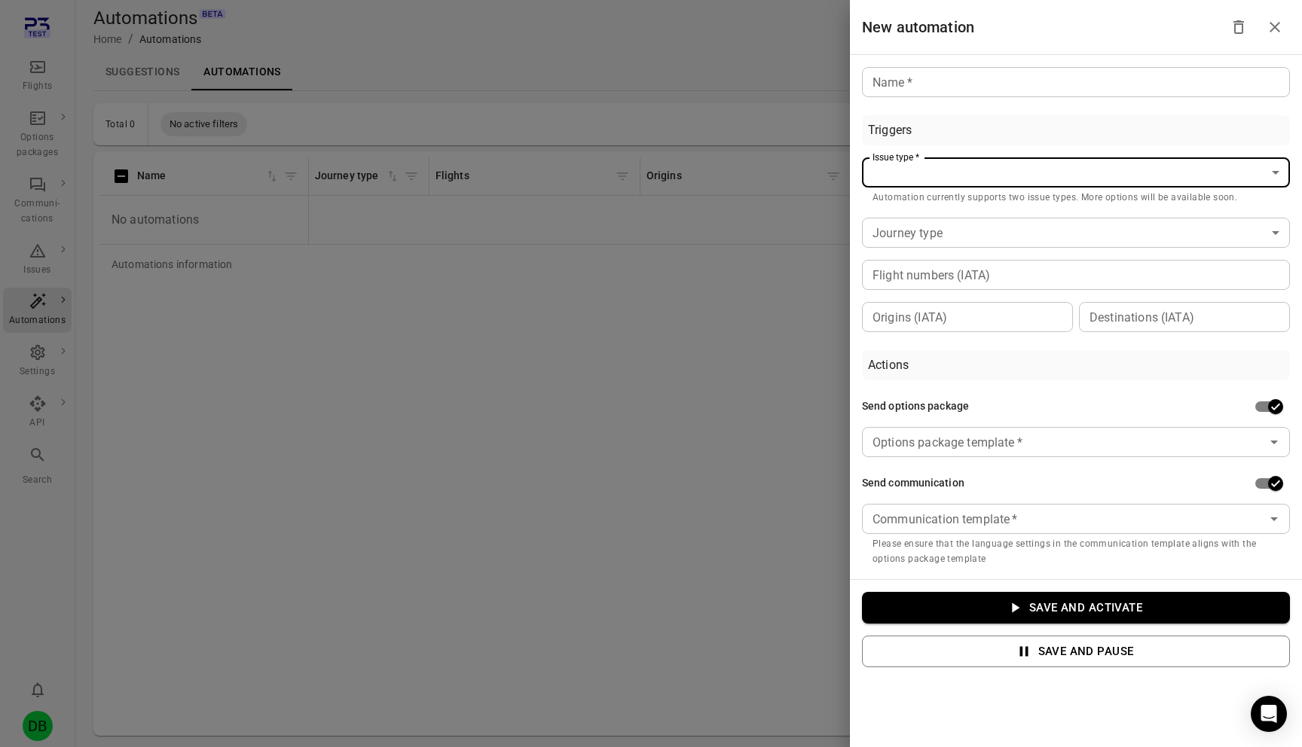
click at [23, 270] on div at bounding box center [651, 373] width 1302 height 747
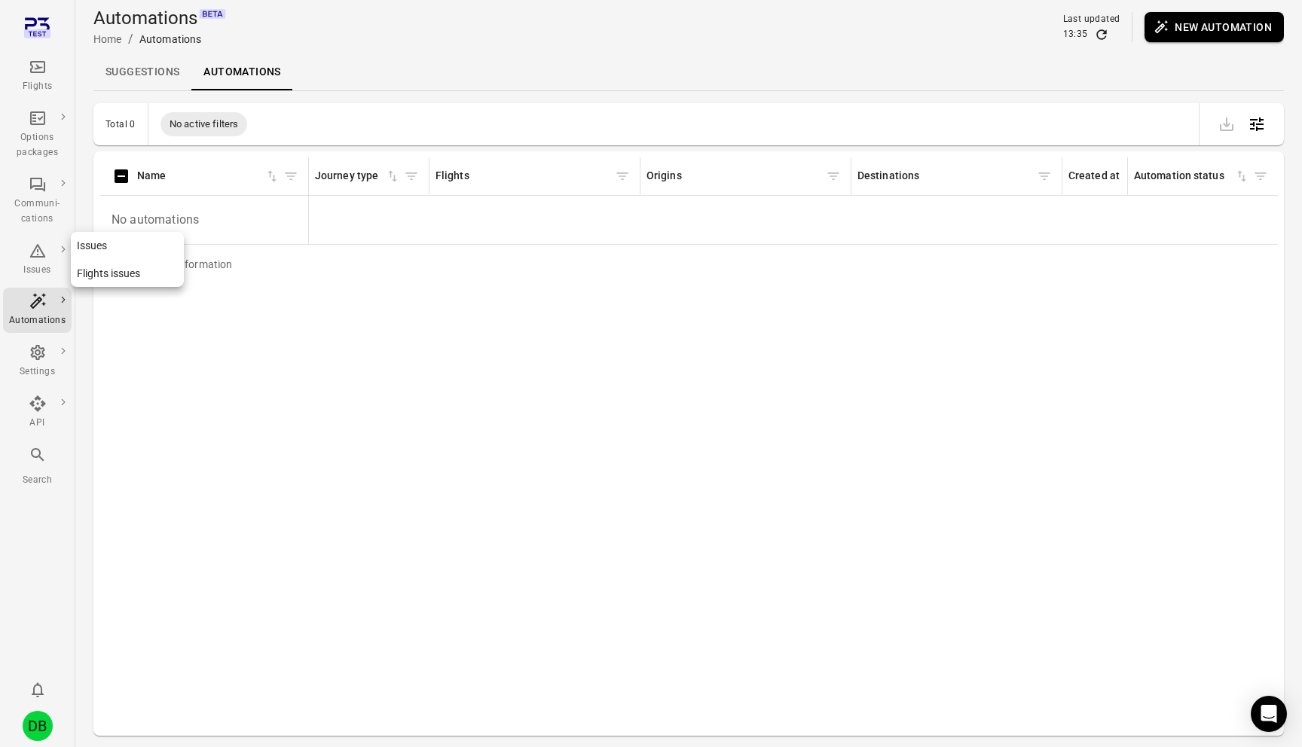
click at [36, 261] on div "Issues" at bounding box center [37, 260] width 57 height 36
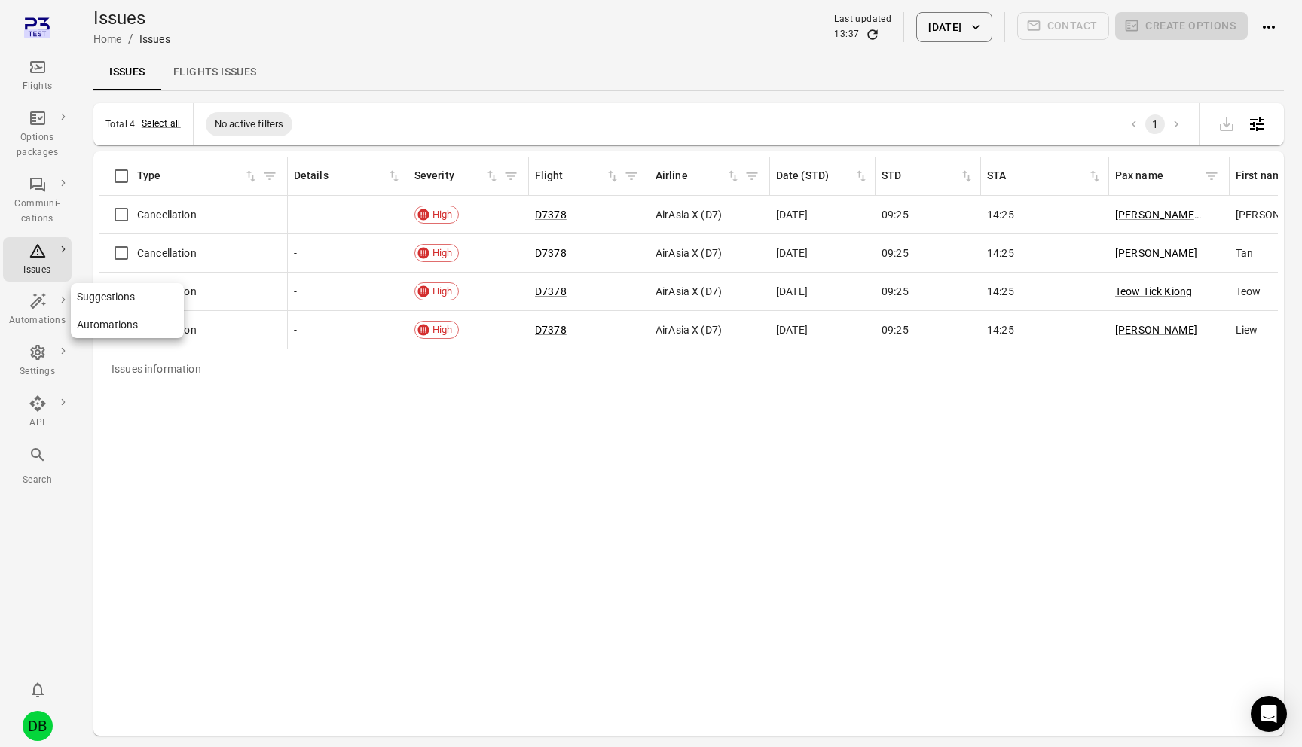
click at [43, 310] on icon "Main navigation" at bounding box center [38, 301] width 18 height 18
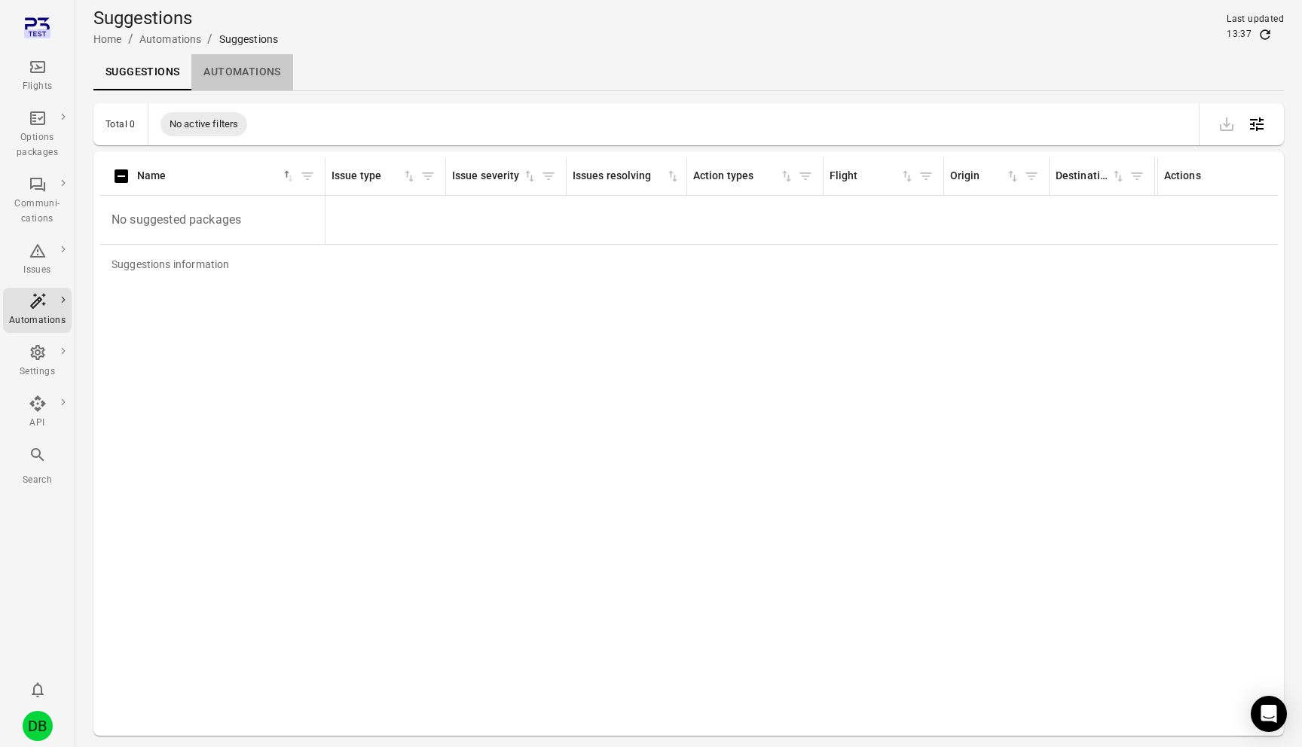
click at [273, 64] on link "Automations" at bounding box center [241, 72] width 101 height 36
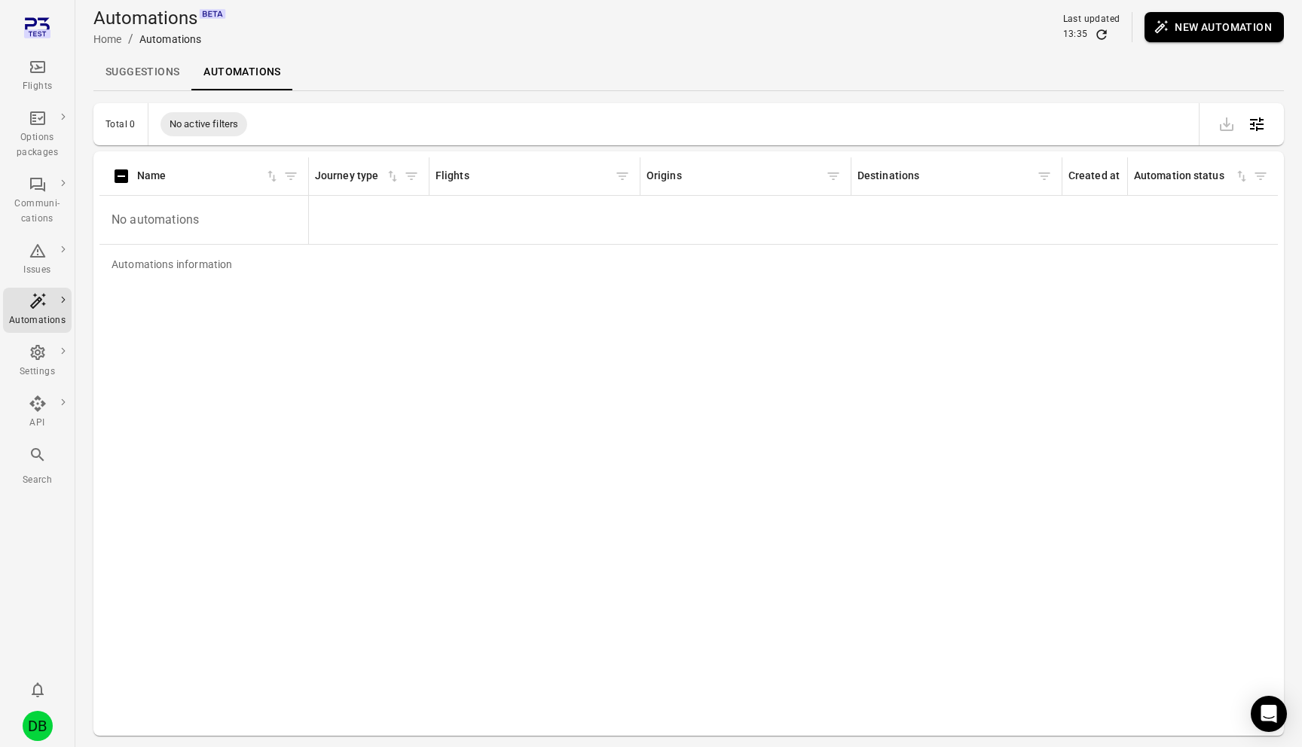
click at [1254, 27] on button "New automation" at bounding box center [1213, 27] width 139 height 30
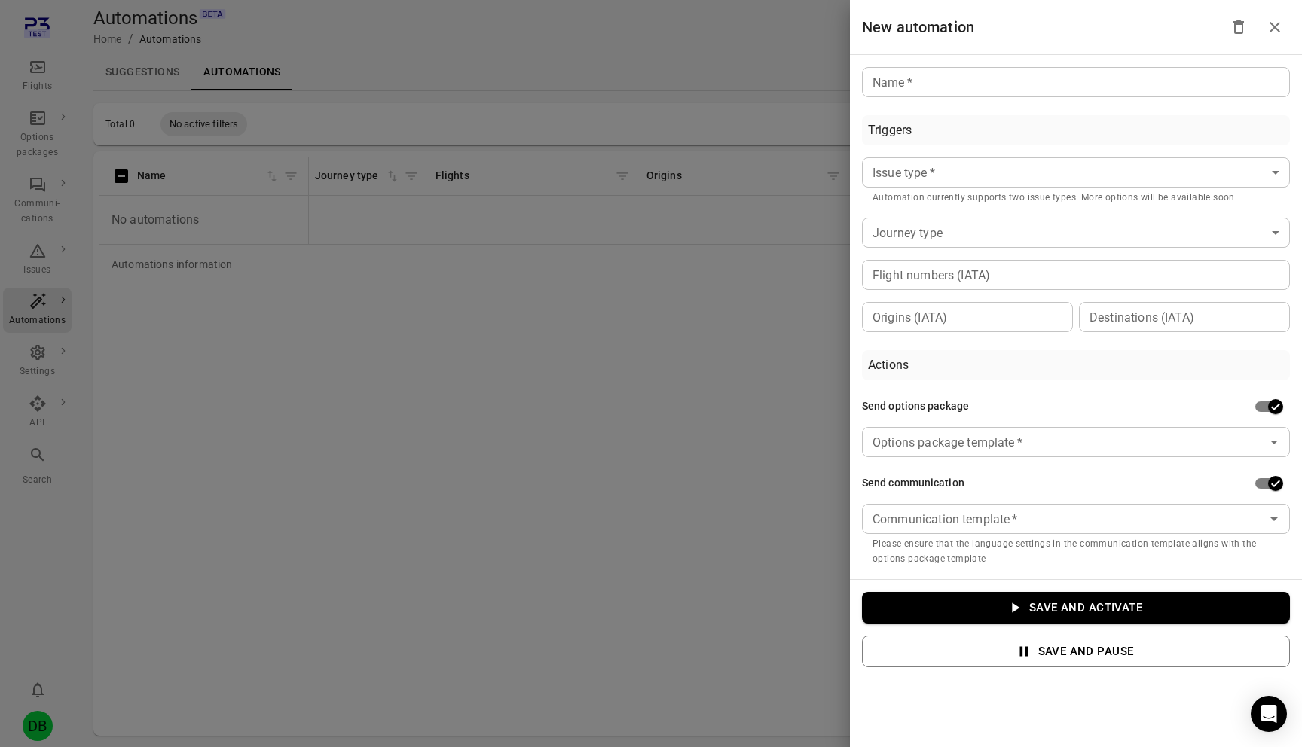
click at [428, 357] on div at bounding box center [651, 373] width 1302 height 747
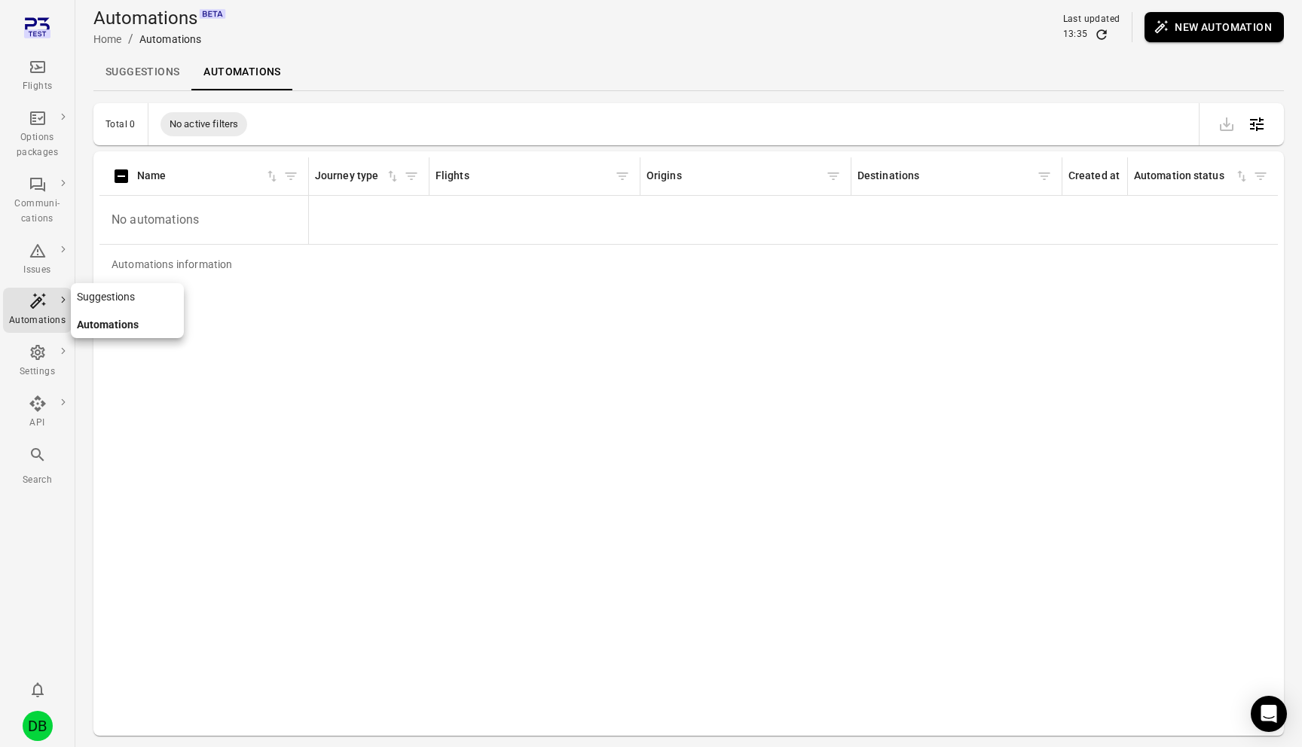
click at [129, 289] on link "Suggestions" at bounding box center [127, 297] width 113 height 28
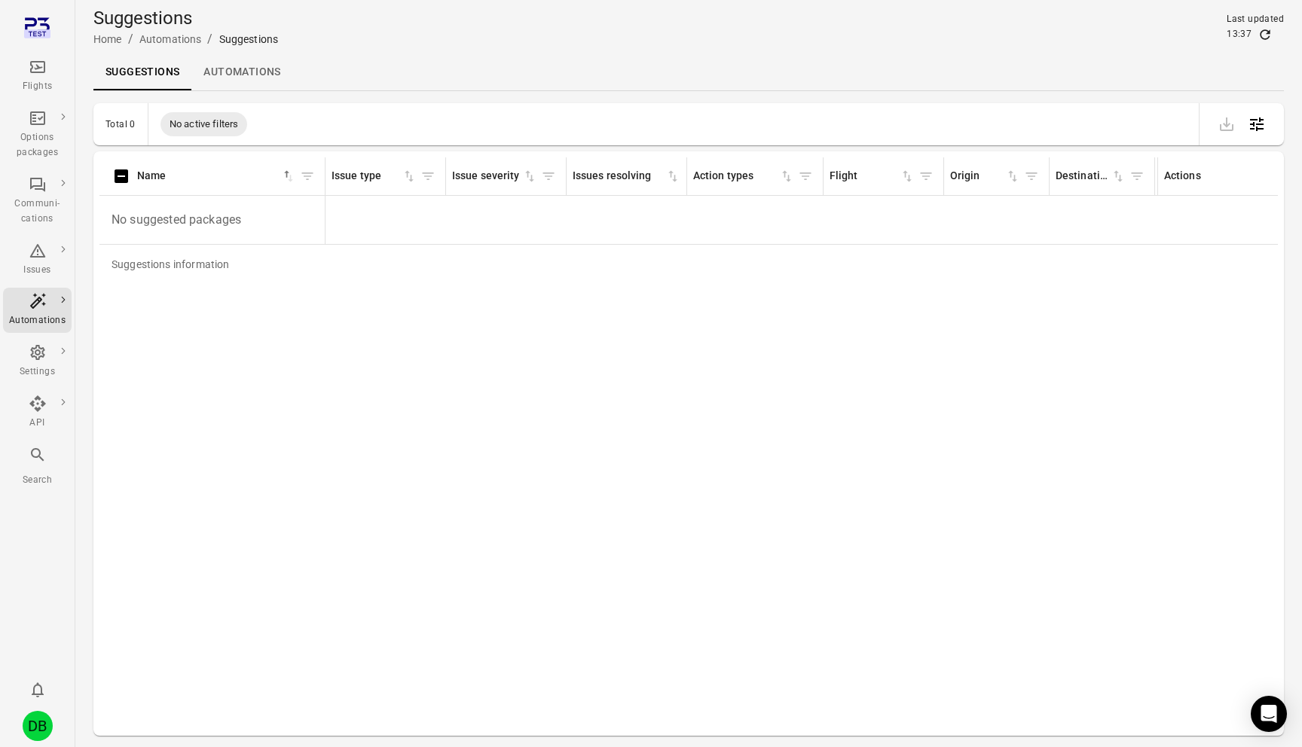
click at [240, 75] on link "Automations" at bounding box center [241, 72] width 101 height 36
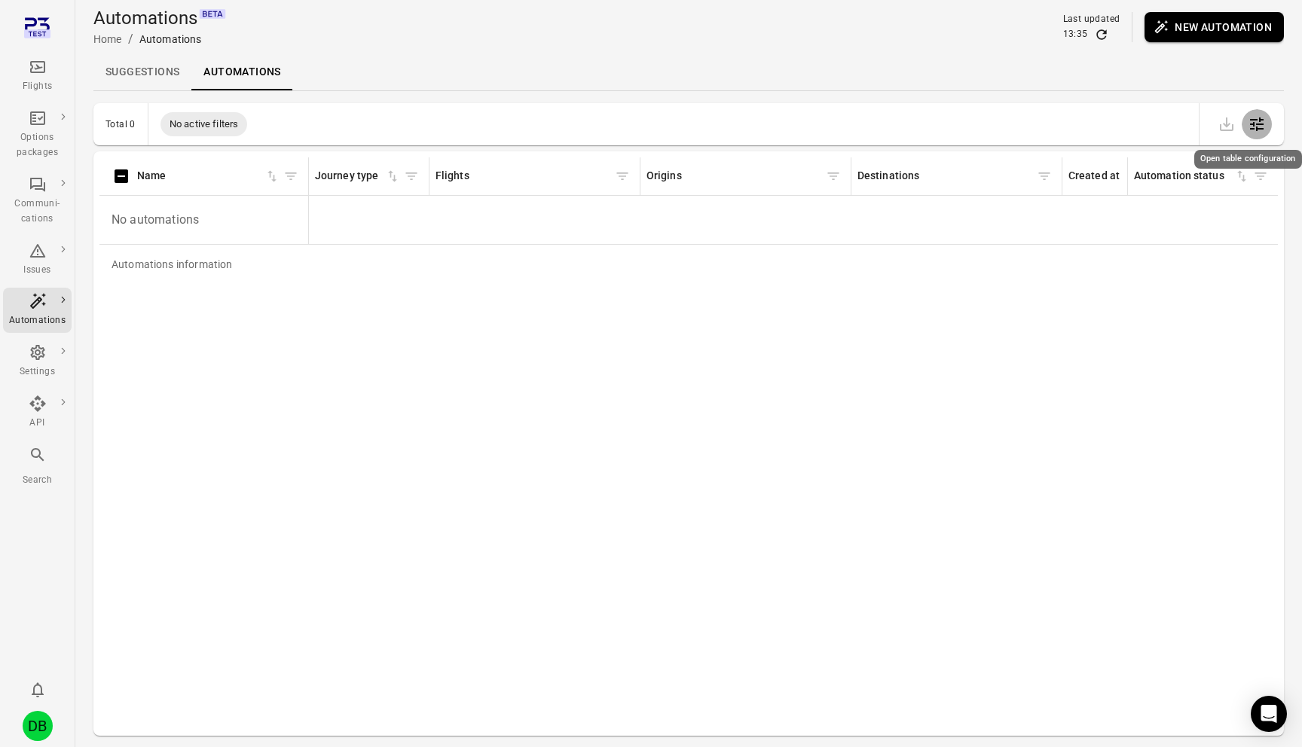
click at [1260, 121] on icon "Open table configuration" at bounding box center [1257, 125] width 14 height 14
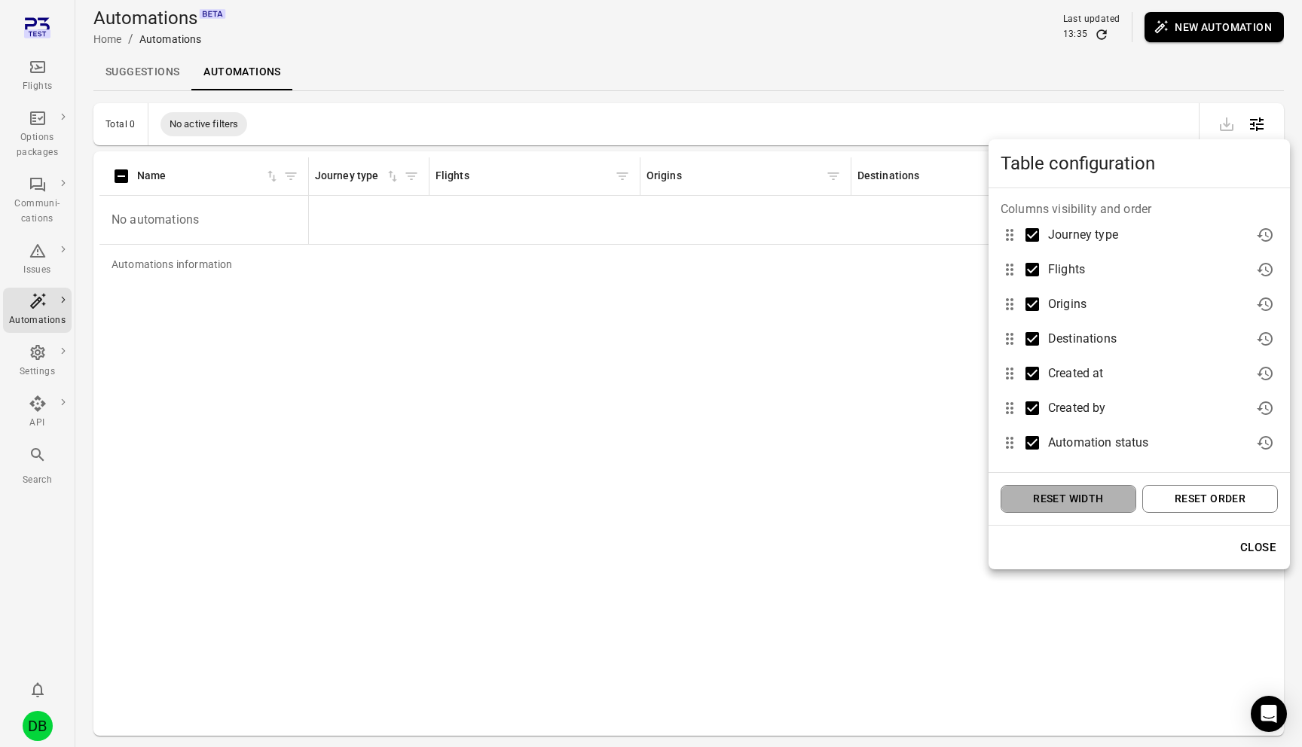
click at [1081, 503] on button "Reset width" at bounding box center [1069, 499] width 136 height 28
click at [1175, 502] on button "Reset order" at bounding box center [1210, 499] width 136 height 28
click at [649, 502] on div at bounding box center [651, 373] width 1302 height 747
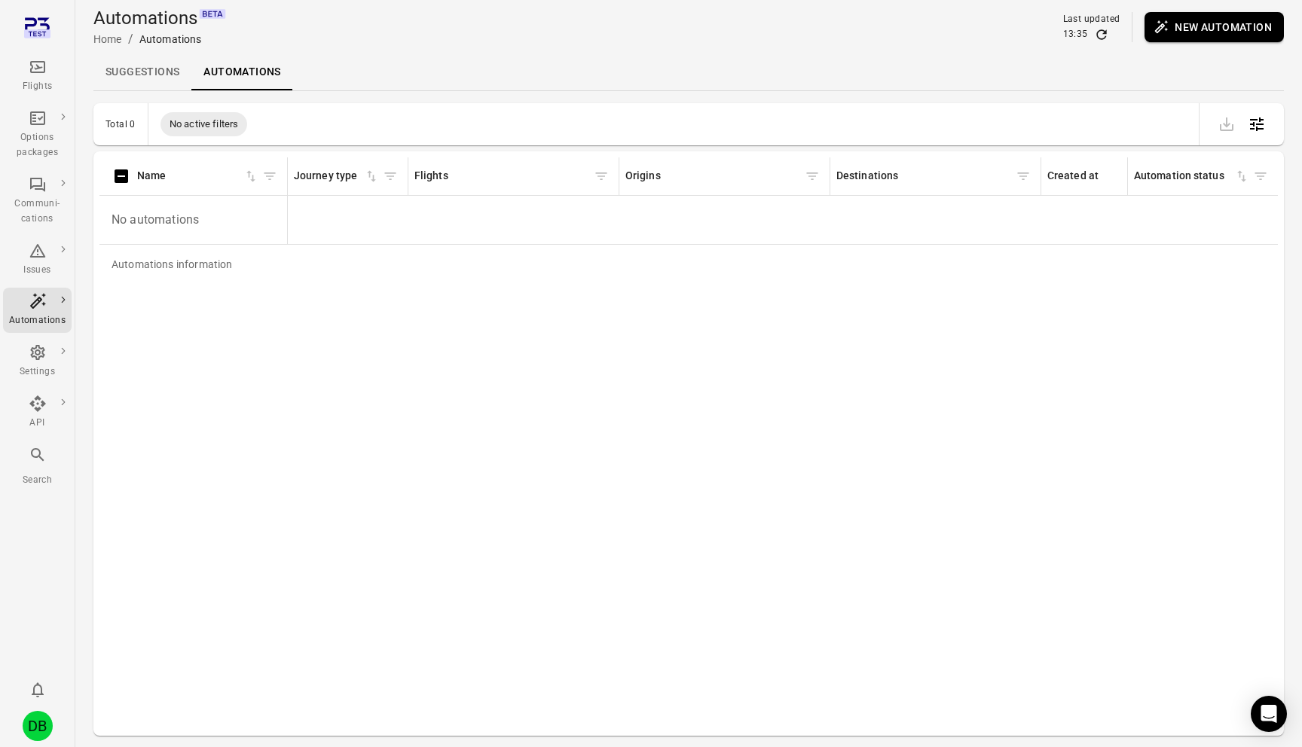
click at [149, 72] on link "Suggestions" at bounding box center [142, 72] width 98 height 36
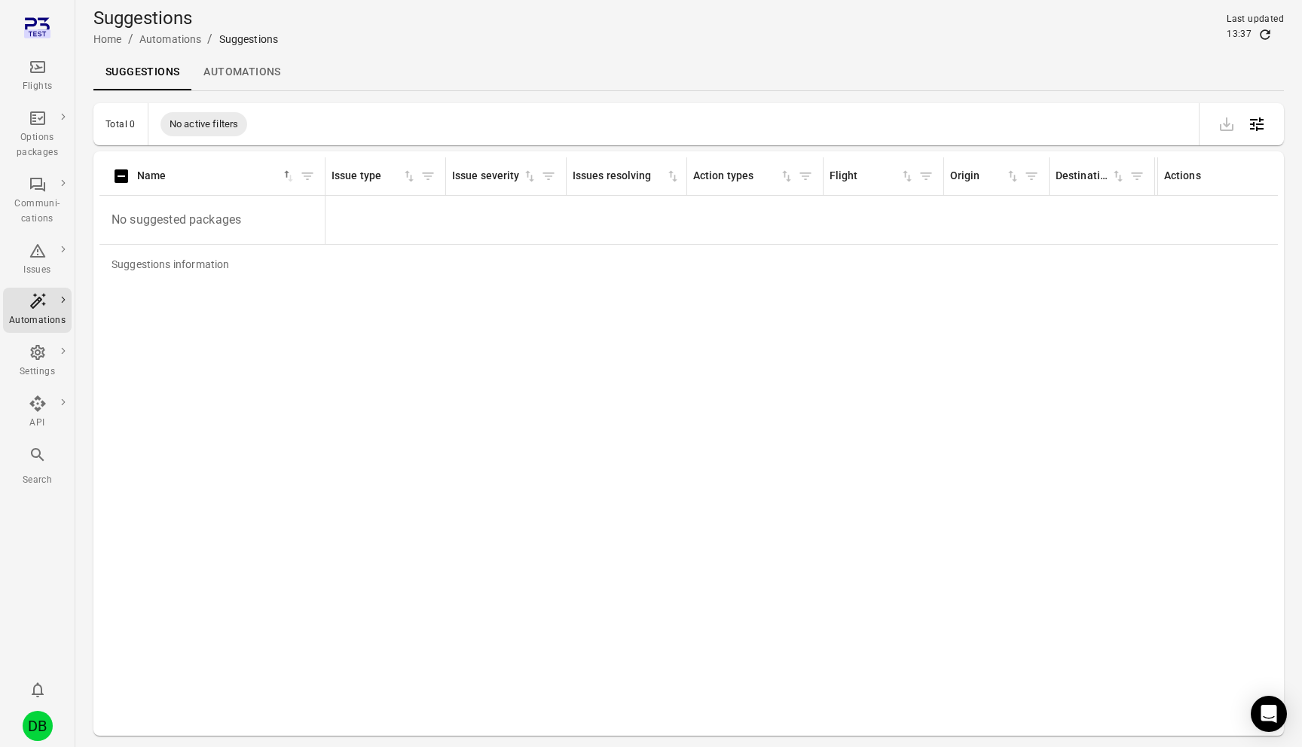
click at [1257, 124] on icon "Open table configuration" at bounding box center [1257, 125] width 14 height 14
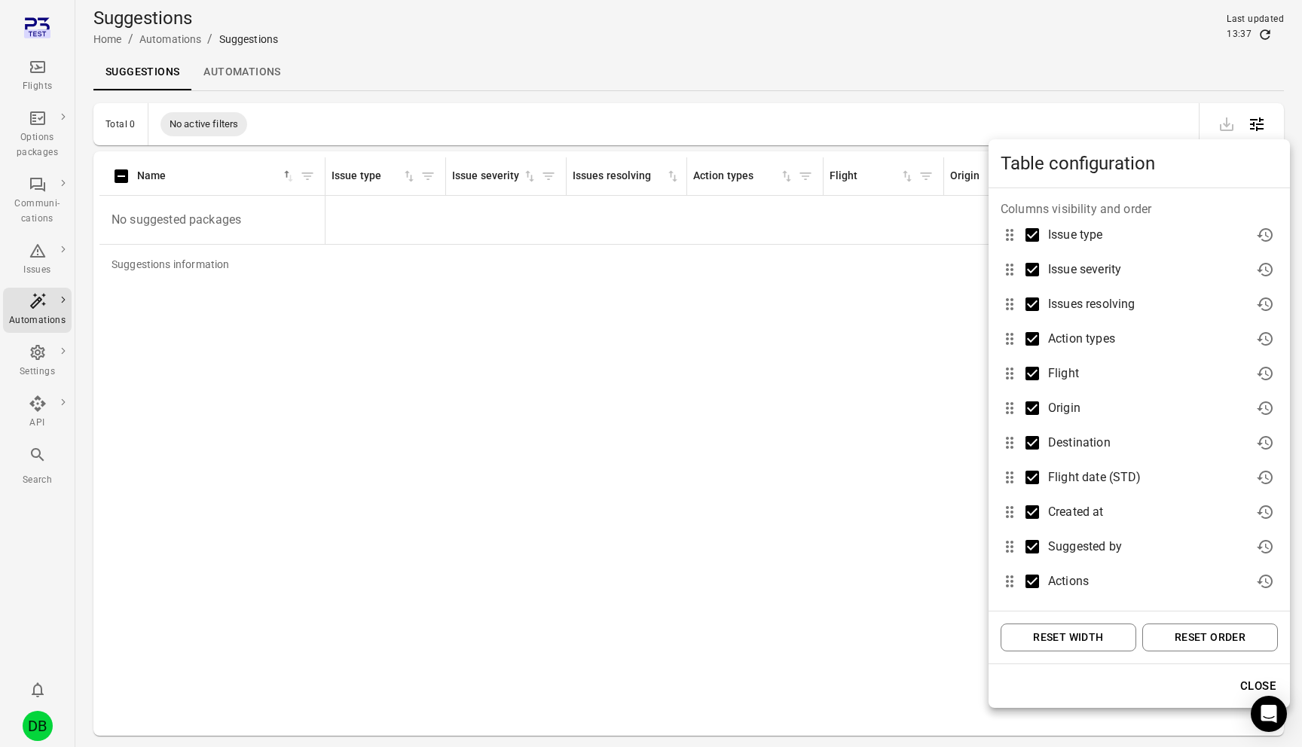
click at [1082, 629] on button "Reset width" at bounding box center [1069, 638] width 136 height 28
click at [1182, 630] on button "Reset order" at bounding box center [1210, 638] width 136 height 28
click at [802, 541] on div at bounding box center [651, 373] width 1302 height 747
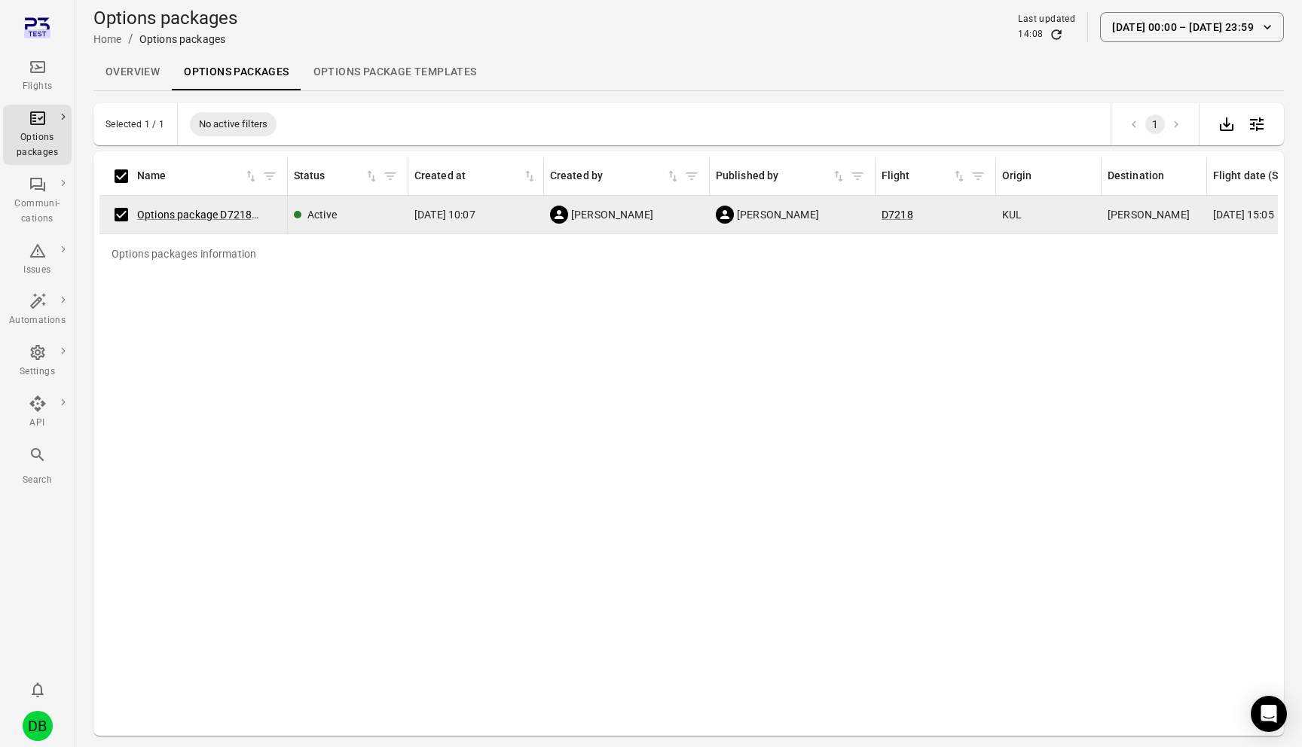
scroll to position [0, 909]
